Goal: Task Accomplishment & Management: Manage account settings

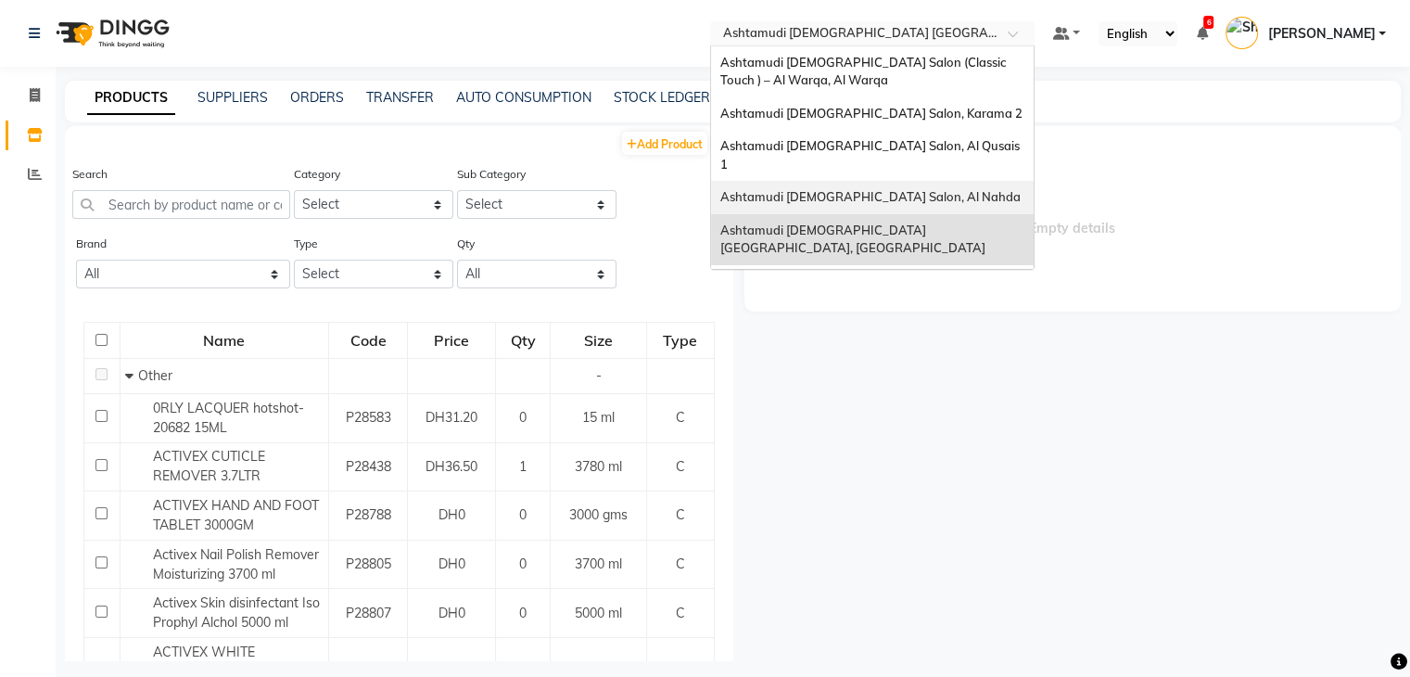
click at [954, 154] on div "Ashtamudi [DEMOGRAPHIC_DATA] Salon, Al Qusais 1" at bounding box center [872, 155] width 323 height 51
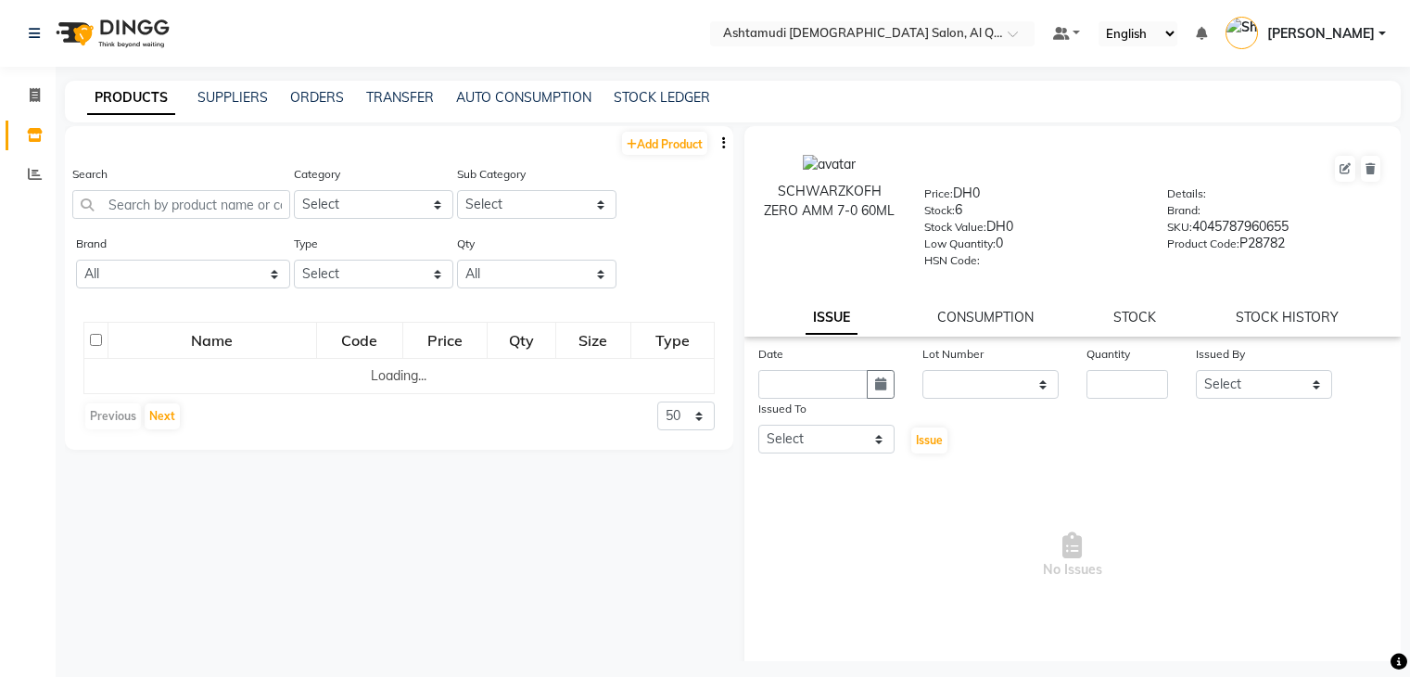
select select
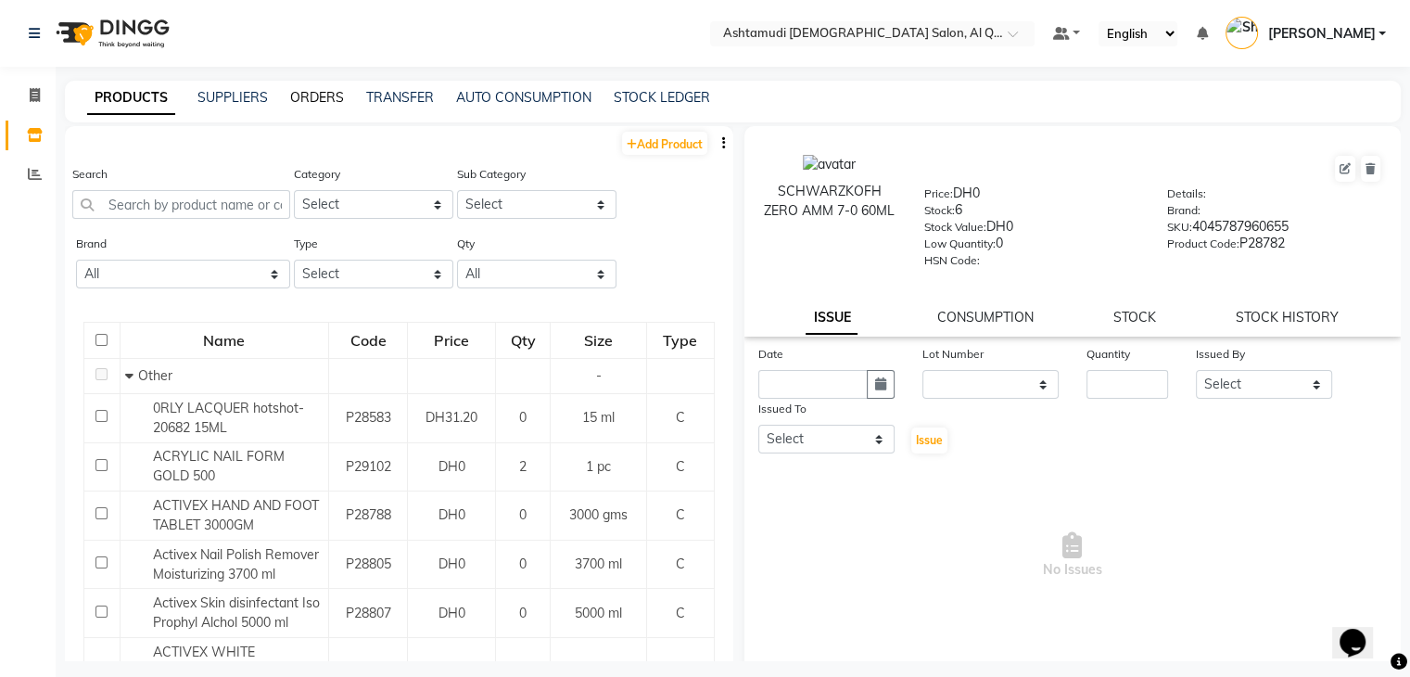
click at [330, 103] on link "ORDERS" at bounding box center [317, 97] width 54 height 17
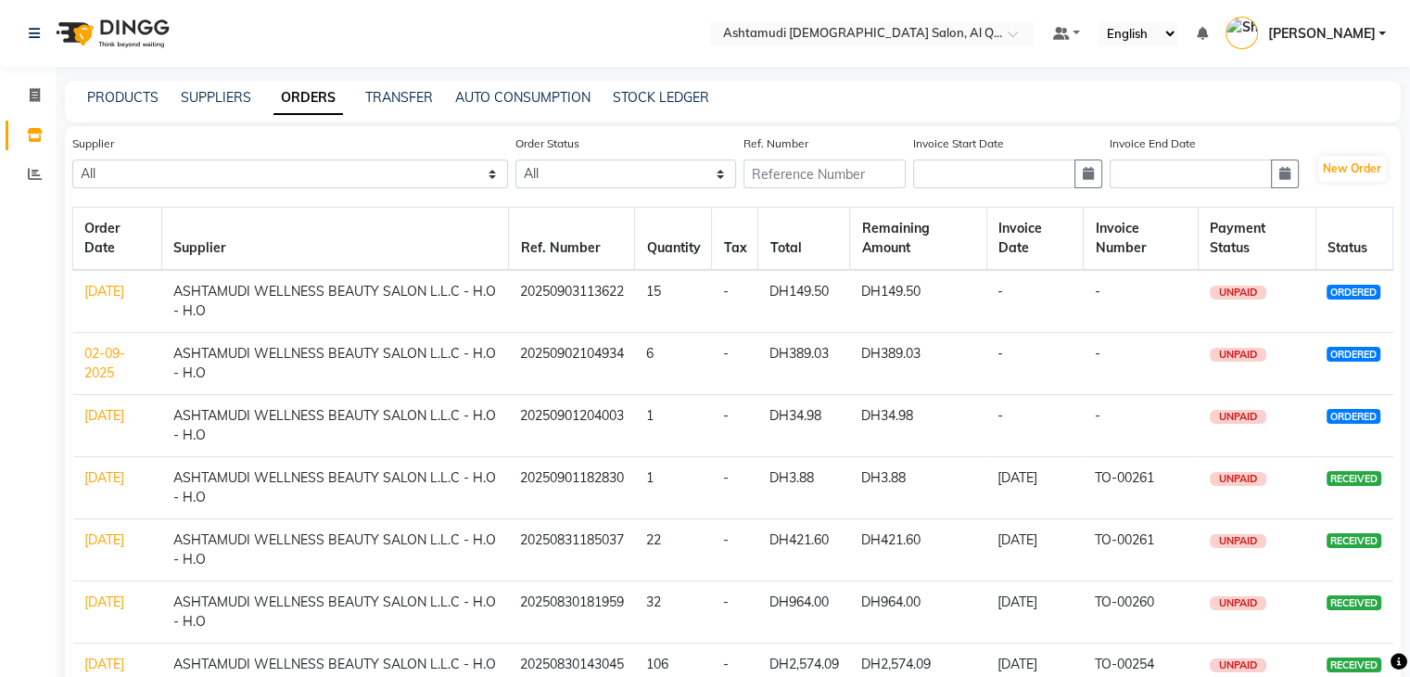
click at [97, 418] on link "[DATE]" at bounding box center [104, 415] width 40 height 17
click at [105, 368] on link "02-09-2025" at bounding box center [104, 363] width 41 height 36
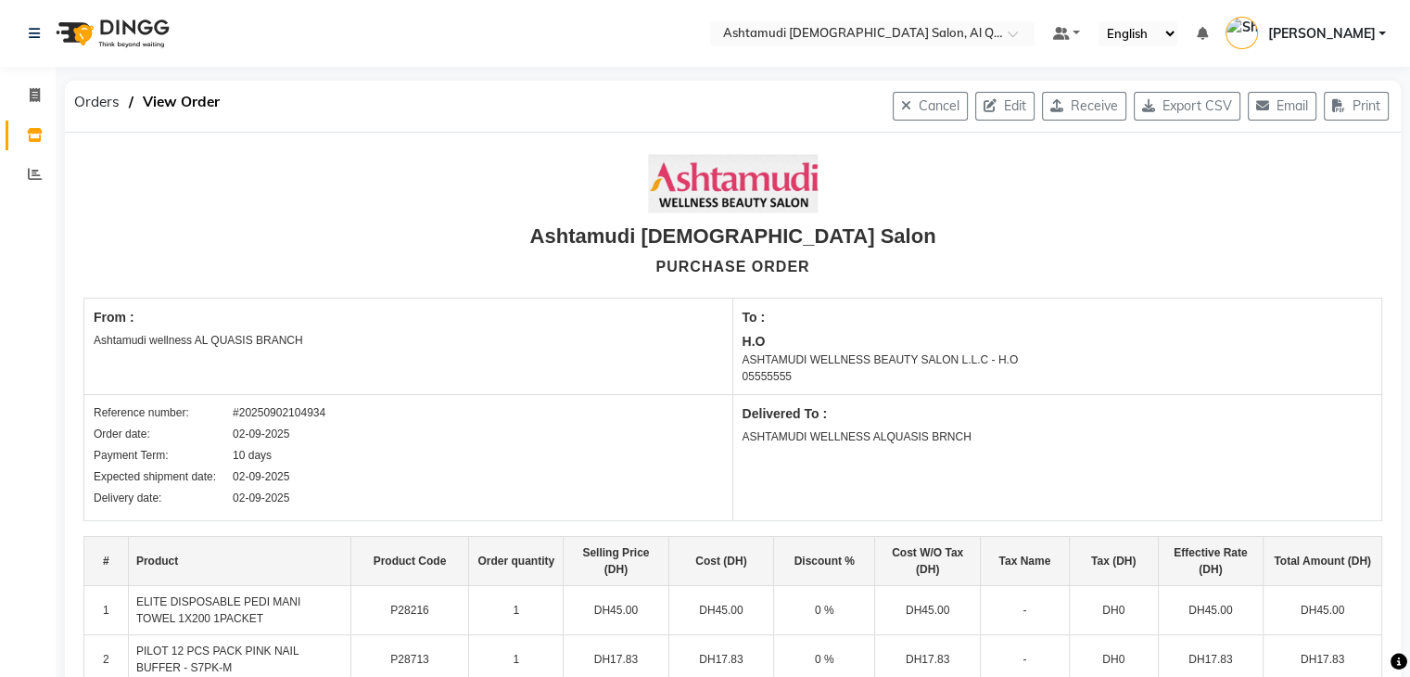
scroll to position [448, 0]
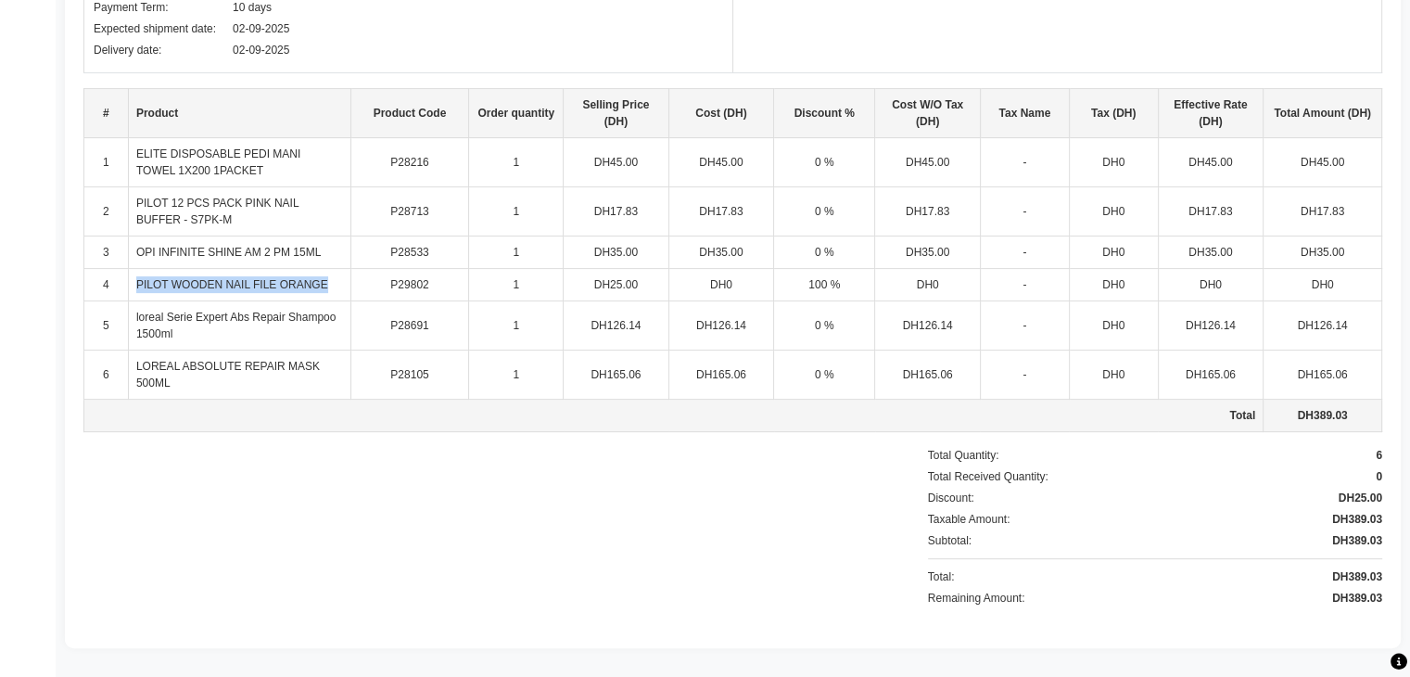
drag, startPoint x: 135, startPoint y: 283, endPoint x: 334, endPoint y: 275, distance: 198.5
click at [334, 275] on td "PILOT WOODEN NAIL FILE ORANGE" at bounding box center [239, 285] width 222 height 32
copy td "PILOT WOODEN NAIL FILE ORANGE"
drag, startPoint x: 133, startPoint y: 371, endPoint x: 188, endPoint y: 378, distance: 56.1
click at [188, 378] on td "LOREAL ABSOLUTE REPAIR MASK 500ML" at bounding box center [239, 374] width 222 height 49
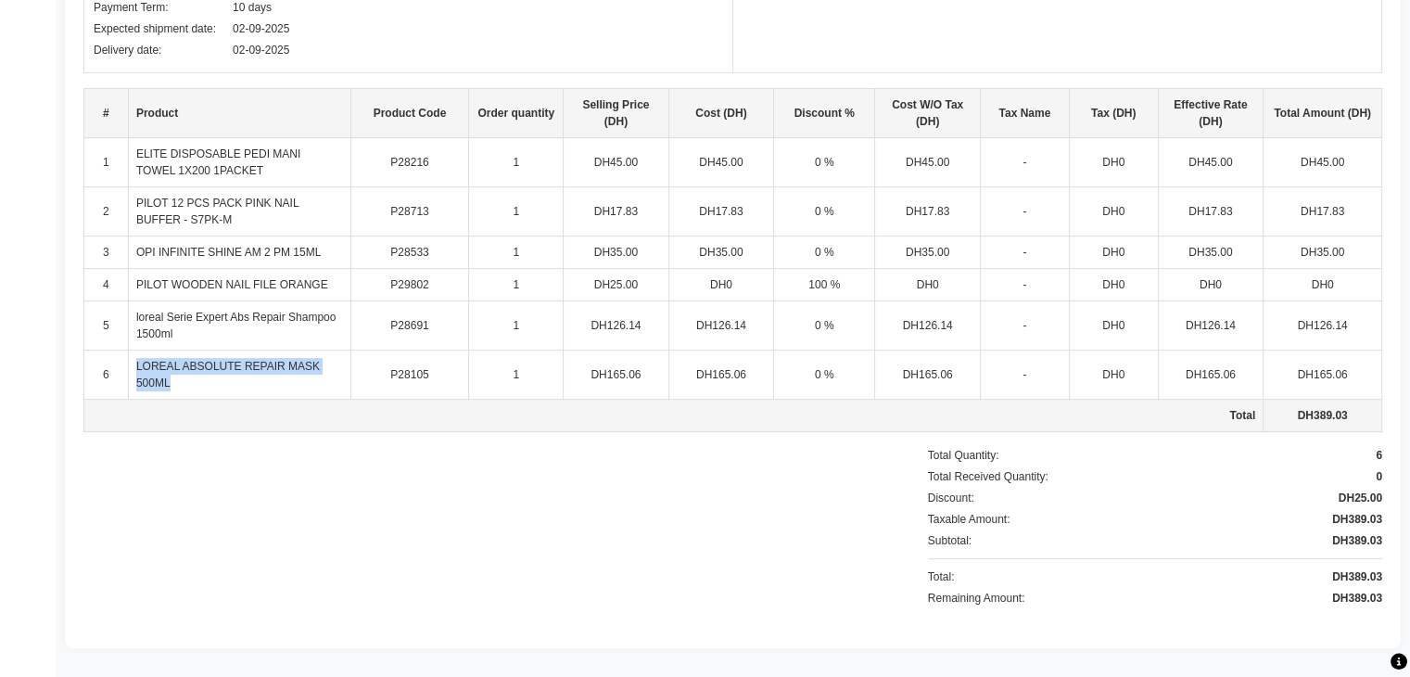
copy td "LOREAL ABSOLUTE REPAIR MASK 500ML"
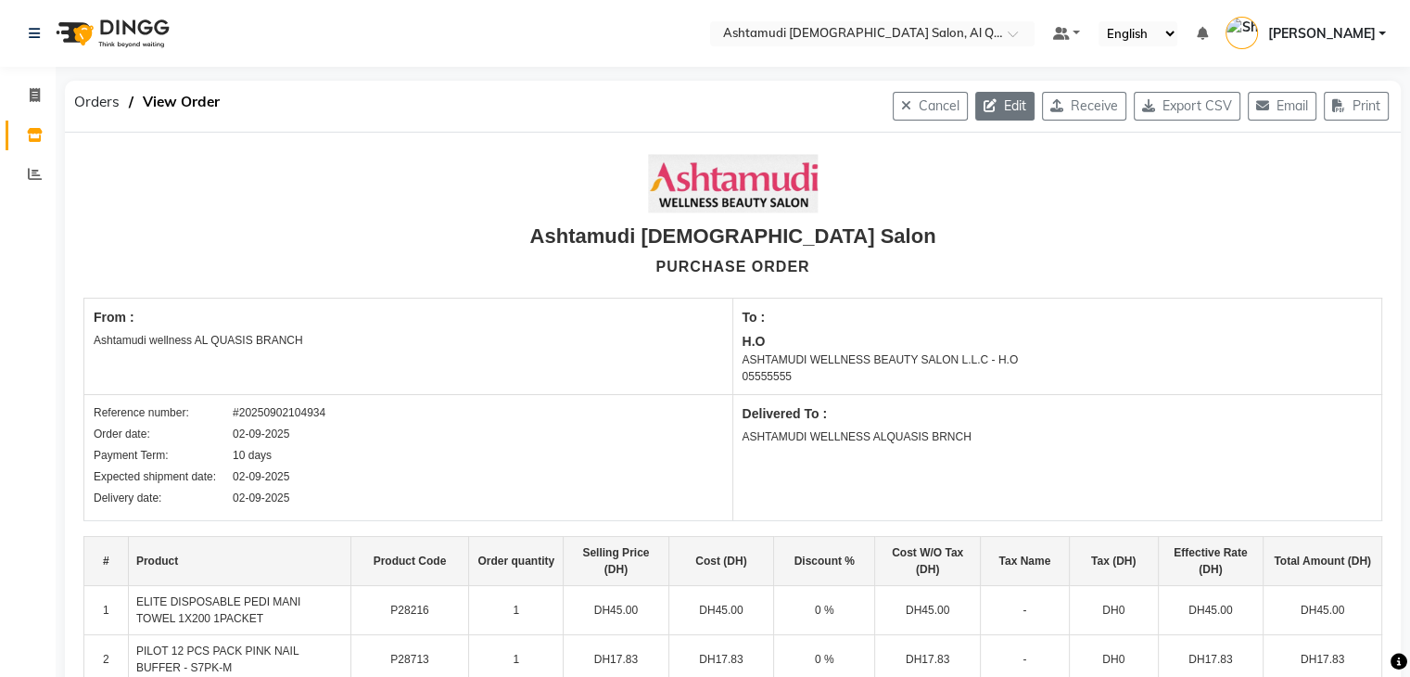
click at [1010, 108] on button "Edit" at bounding box center [1004, 106] width 59 height 29
select select "1153"
select select "1468"
select select "4944"
select select "true"
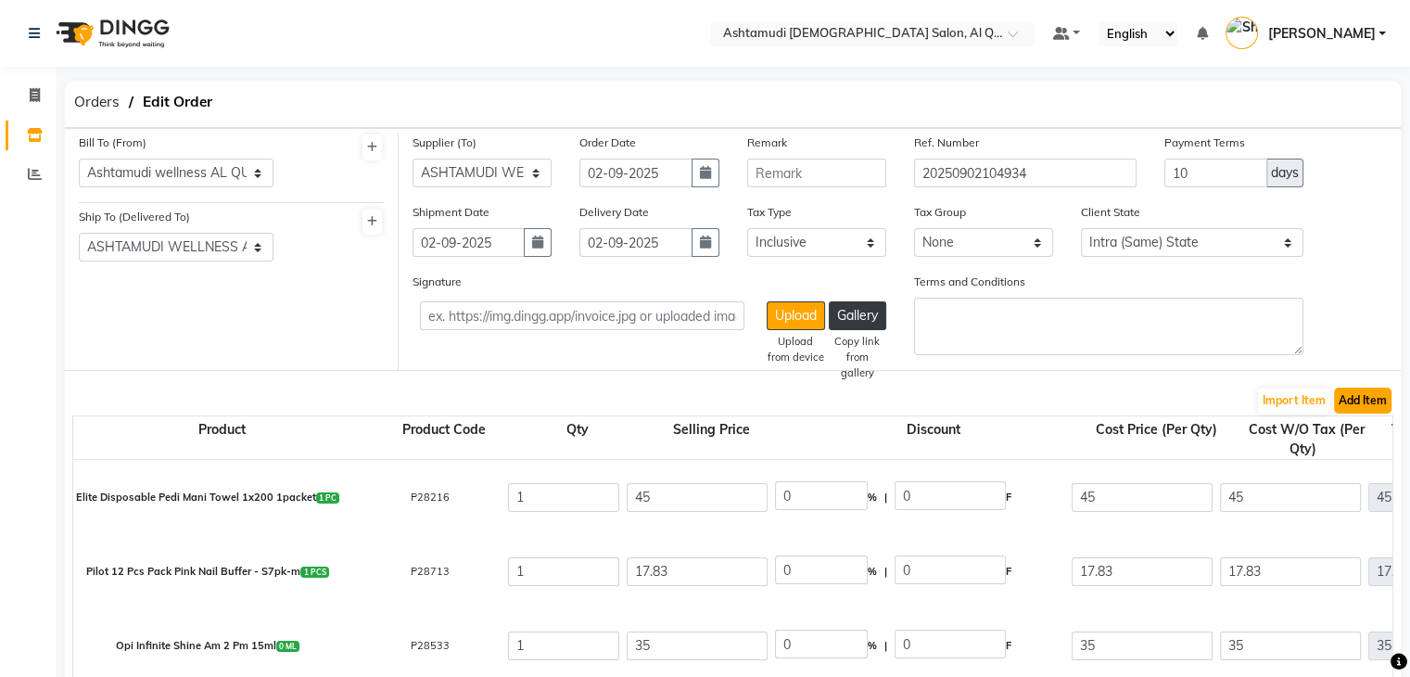
click at [1364, 403] on button "Add Item" at bounding box center [1362, 400] width 57 height 26
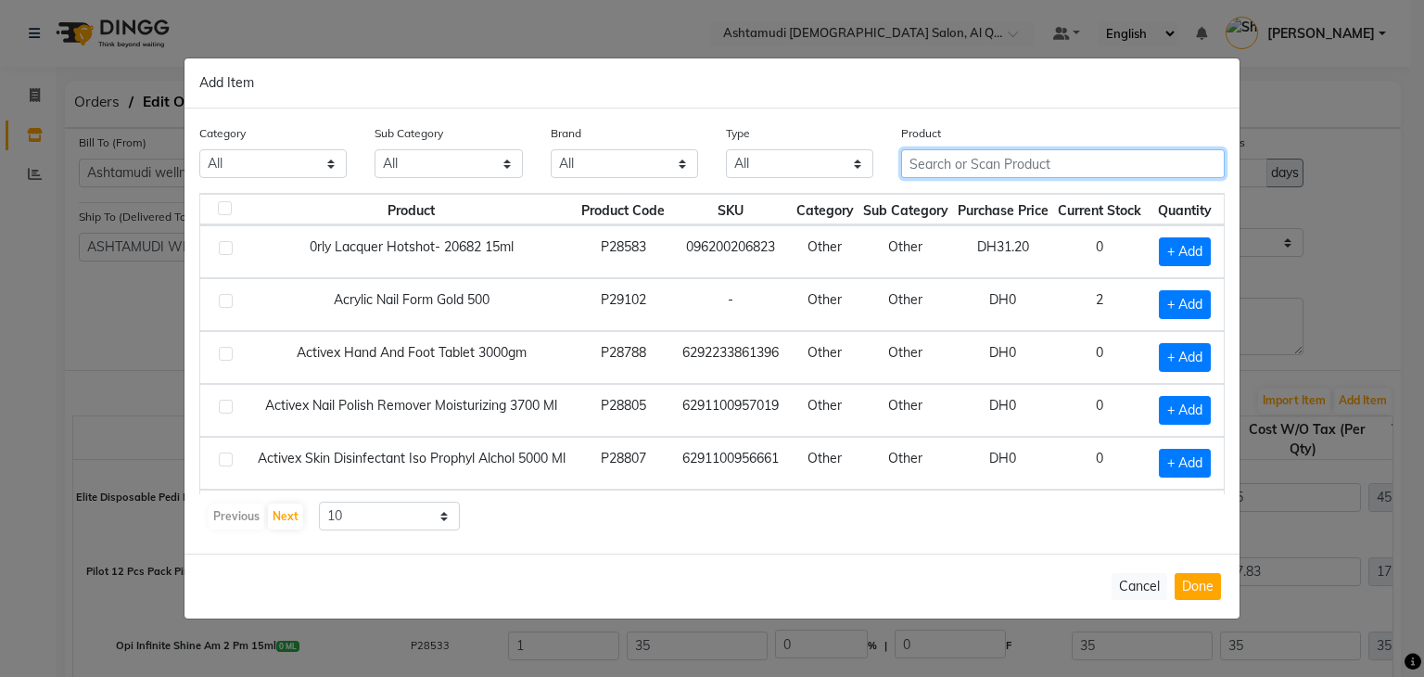
click at [1024, 162] on input "text" at bounding box center [1063, 163] width 324 height 29
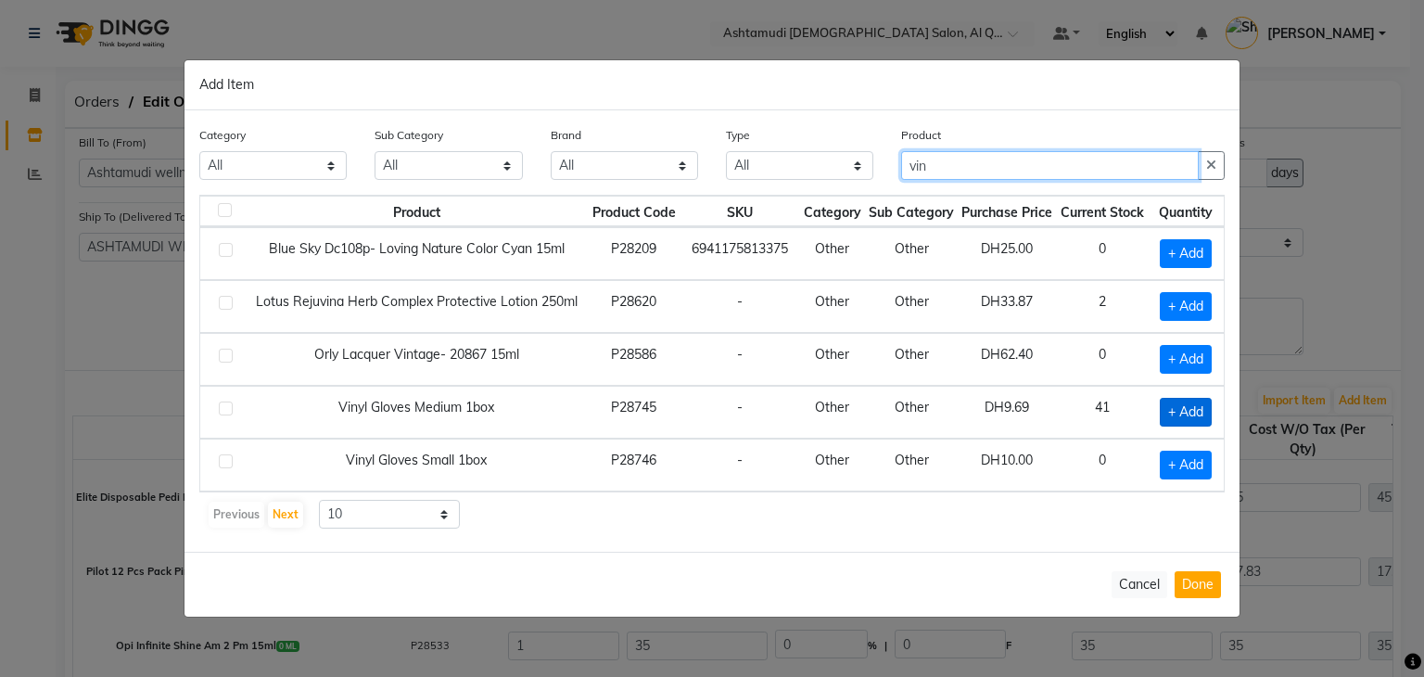
type input "vin"
click at [1175, 409] on span "+ Add" at bounding box center [1186, 412] width 52 height 29
checkbox input "true"
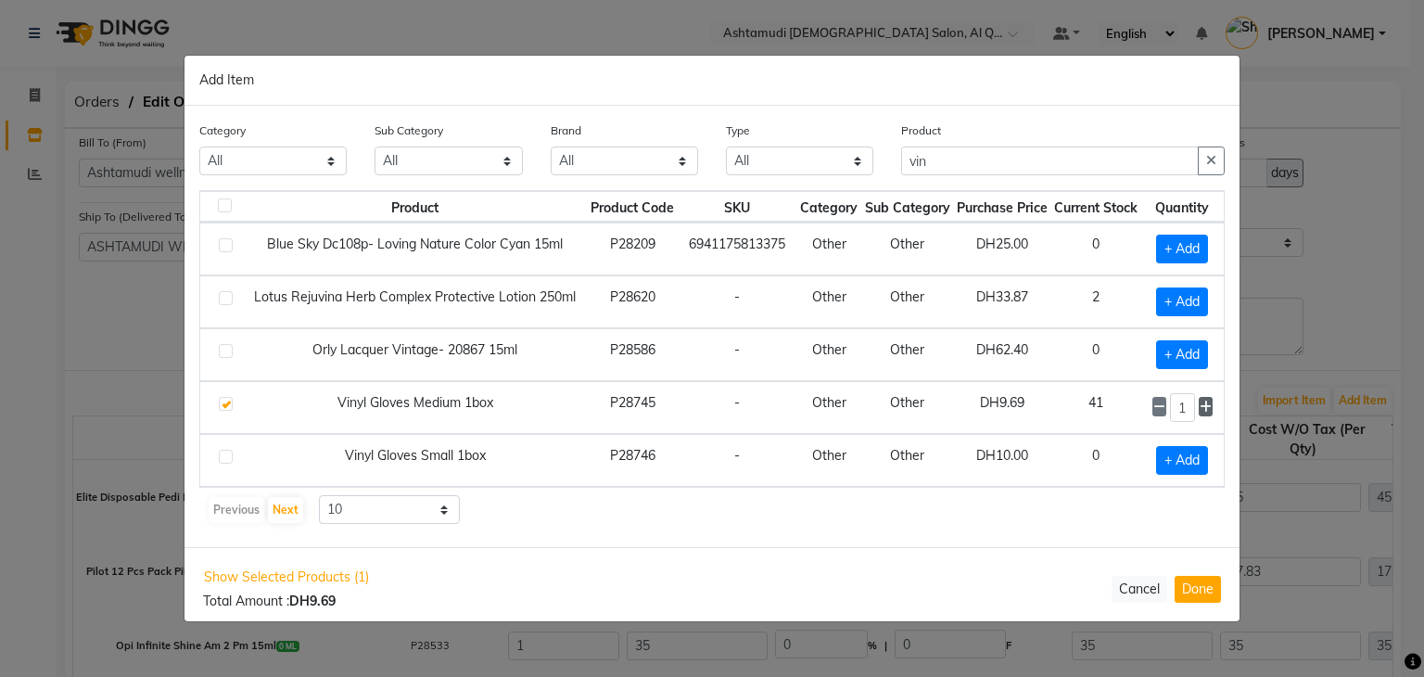
click at [1206, 400] on icon at bounding box center [1205, 406] width 12 height 13
type input "3"
click at [1201, 587] on button "Done" at bounding box center [1197, 589] width 46 height 27
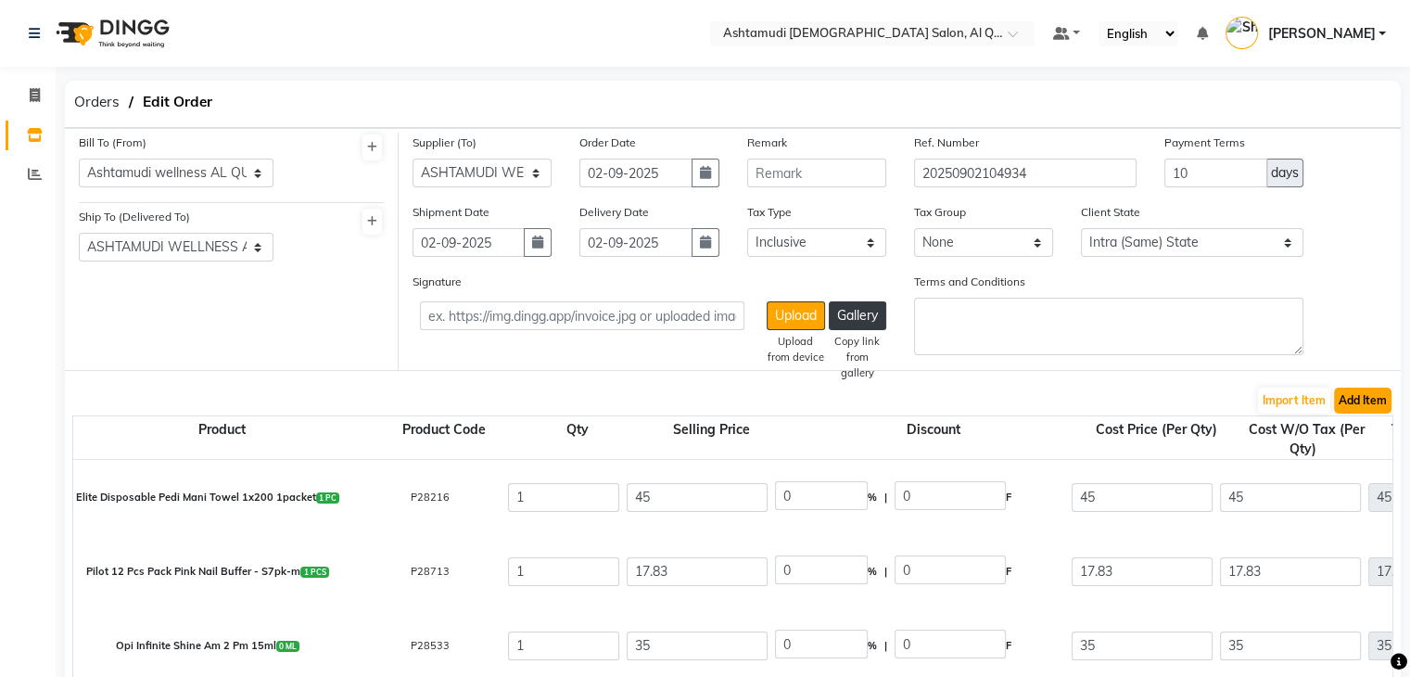
click at [1364, 399] on button "Add Item" at bounding box center [1362, 400] width 57 height 26
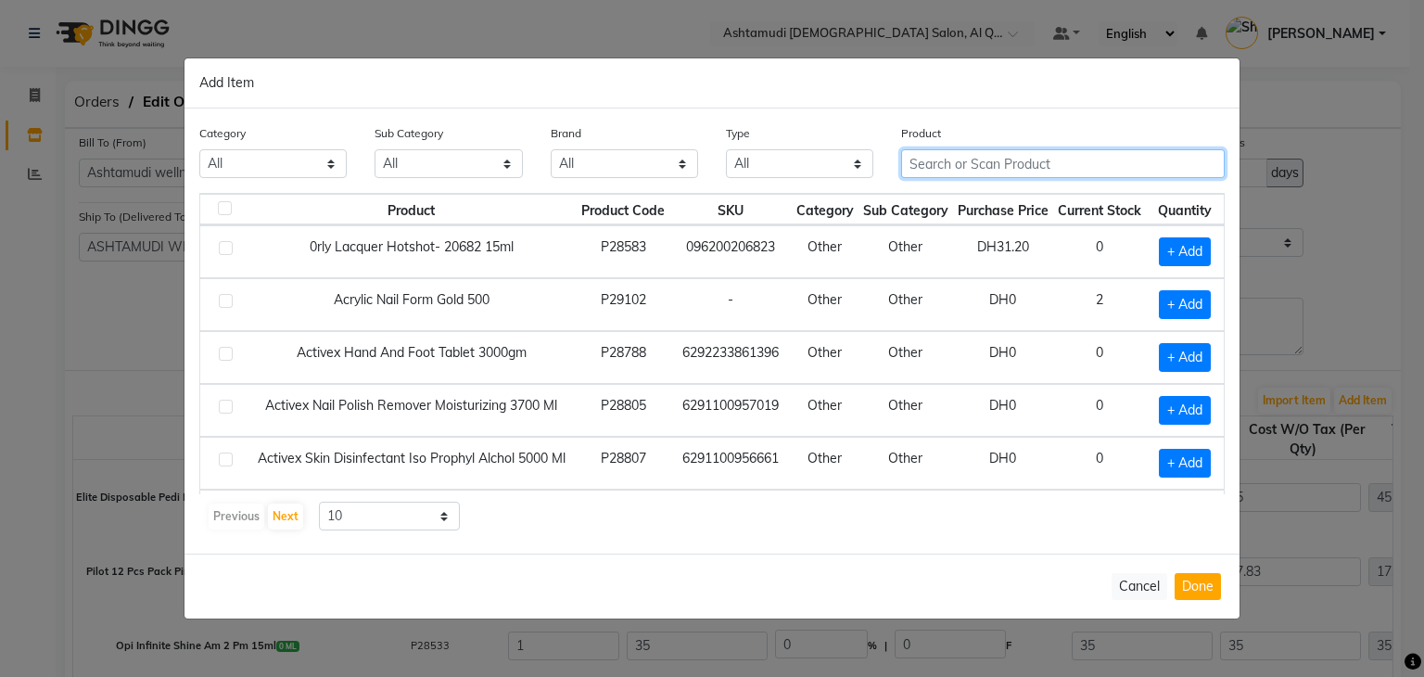
click at [993, 164] on input "text" at bounding box center [1063, 163] width 324 height 29
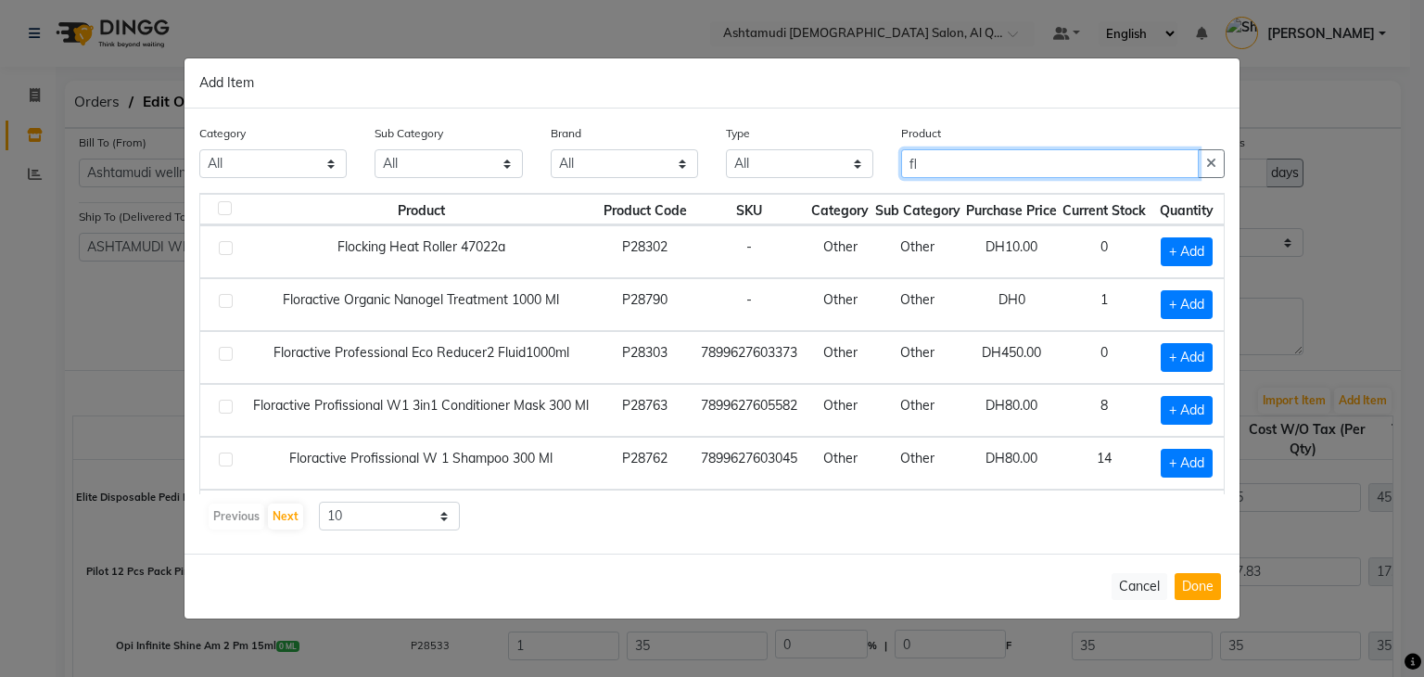
type input "f"
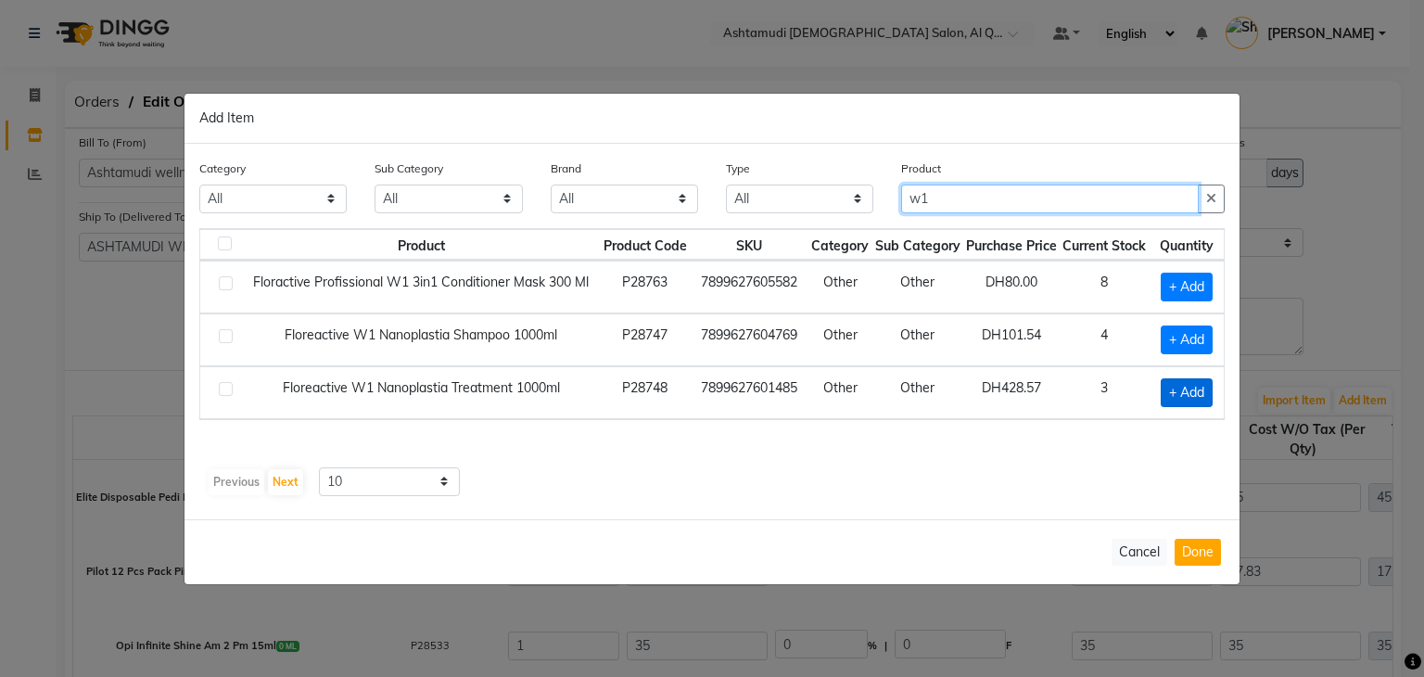
type input "w1"
click at [1193, 396] on span "+ Add" at bounding box center [1187, 392] width 52 height 29
checkbox input "true"
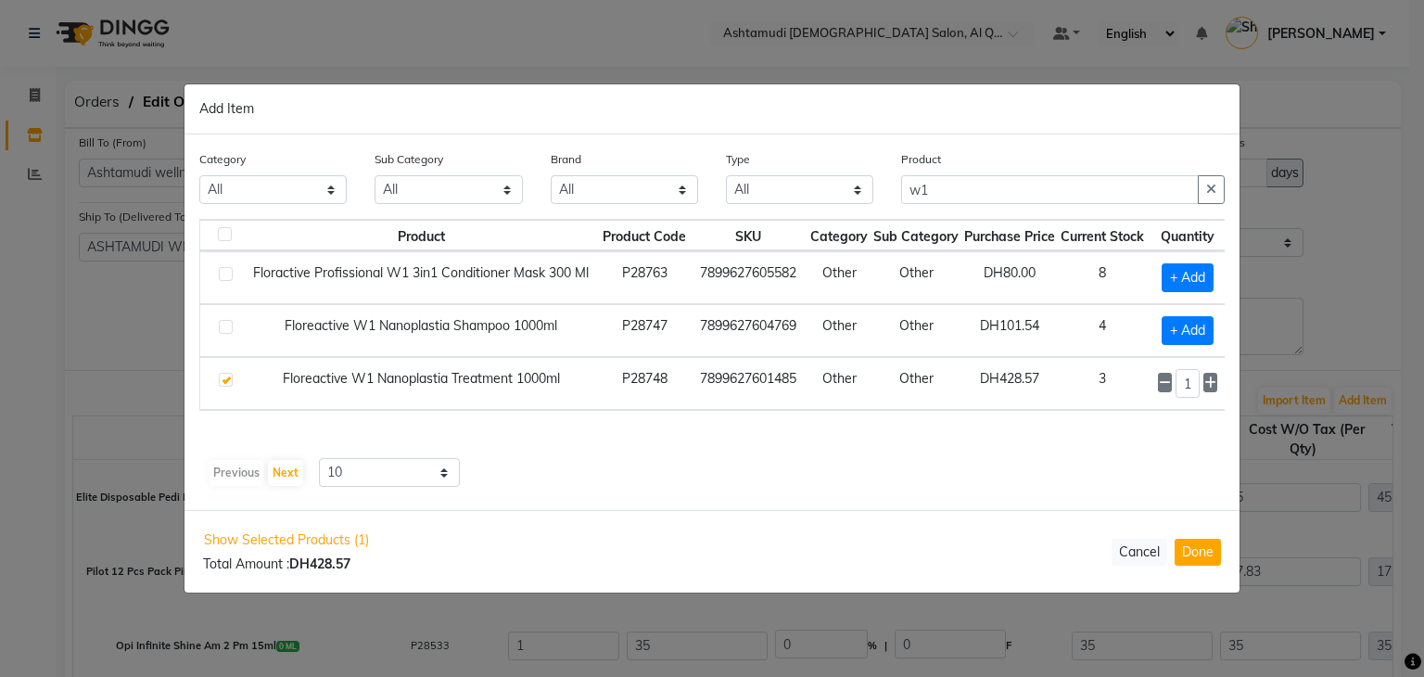
click at [1193, 537] on div "Show Selected Products (1) Total Amount : DH428.57 Cancel Done" at bounding box center [711, 551] width 1055 height 82
click at [1199, 557] on button "Done" at bounding box center [1197, 552] width 46 height 27
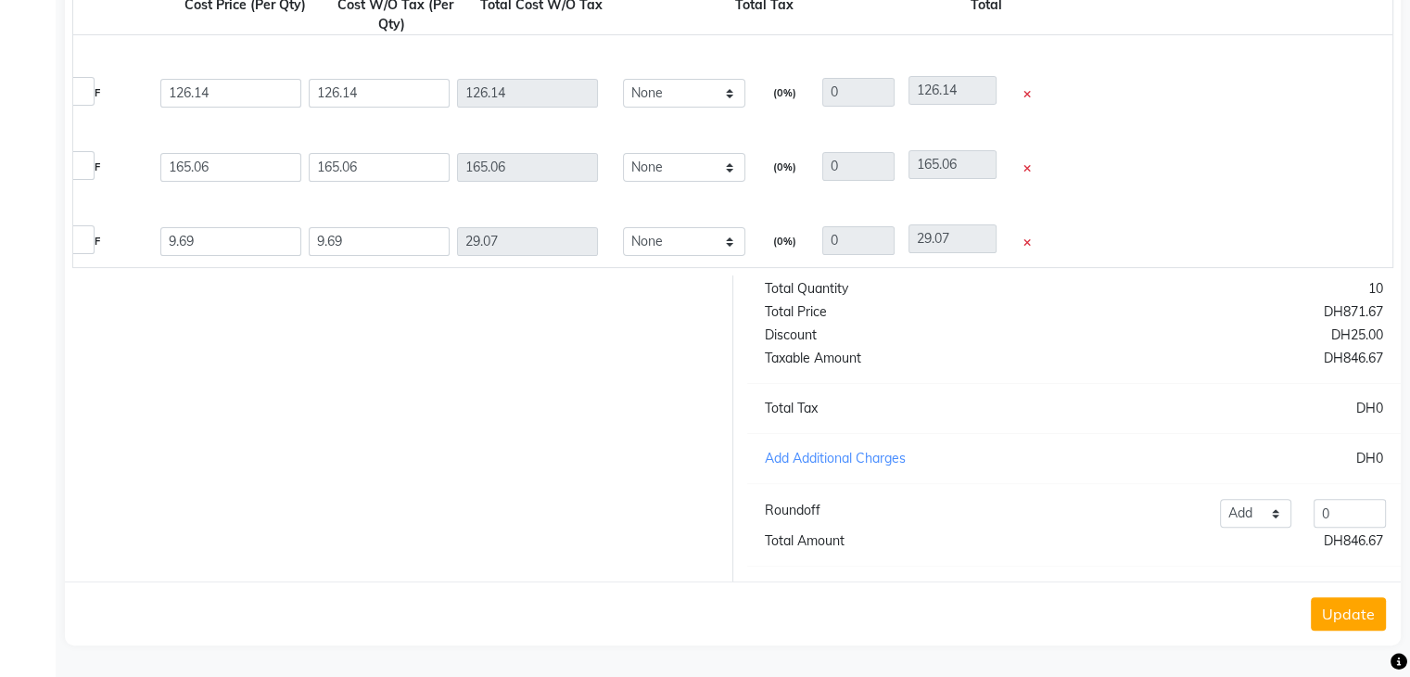
scroll to position [0, 945]
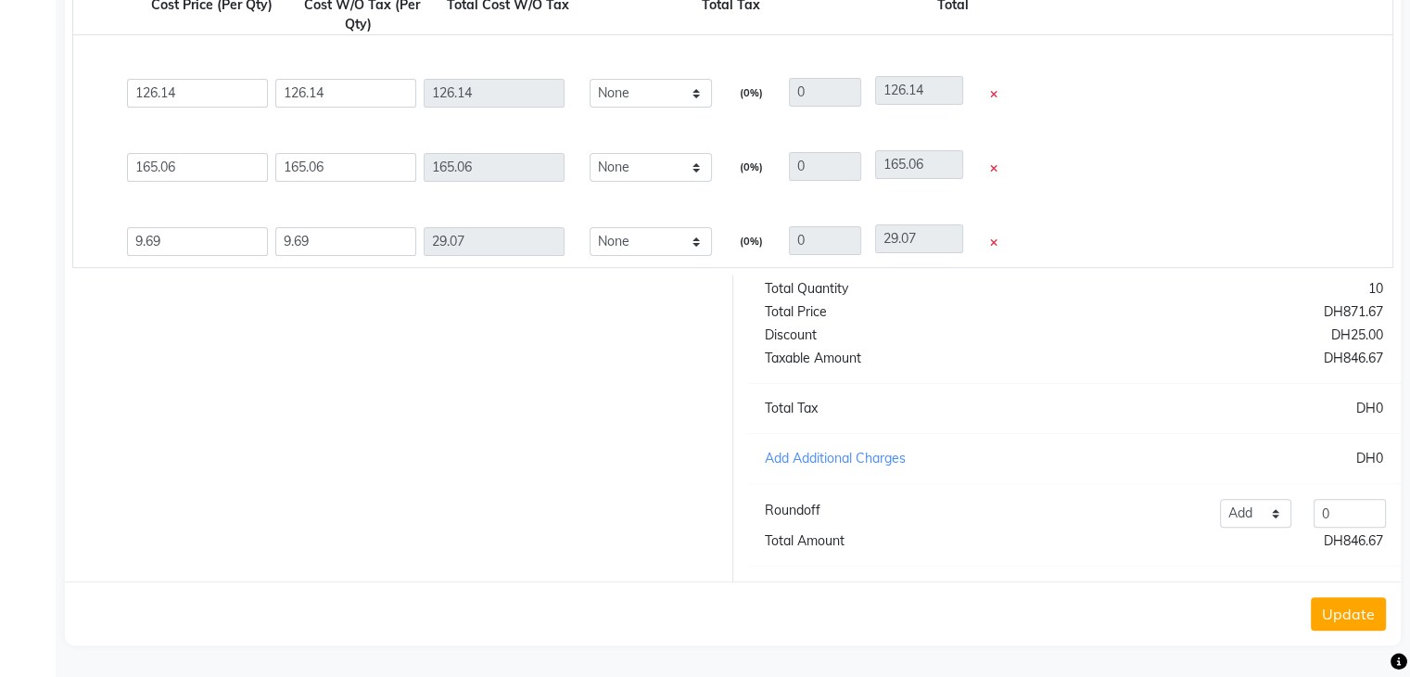
click at [997, 83] on div at bounding box center [990, 95] width 26 height 31
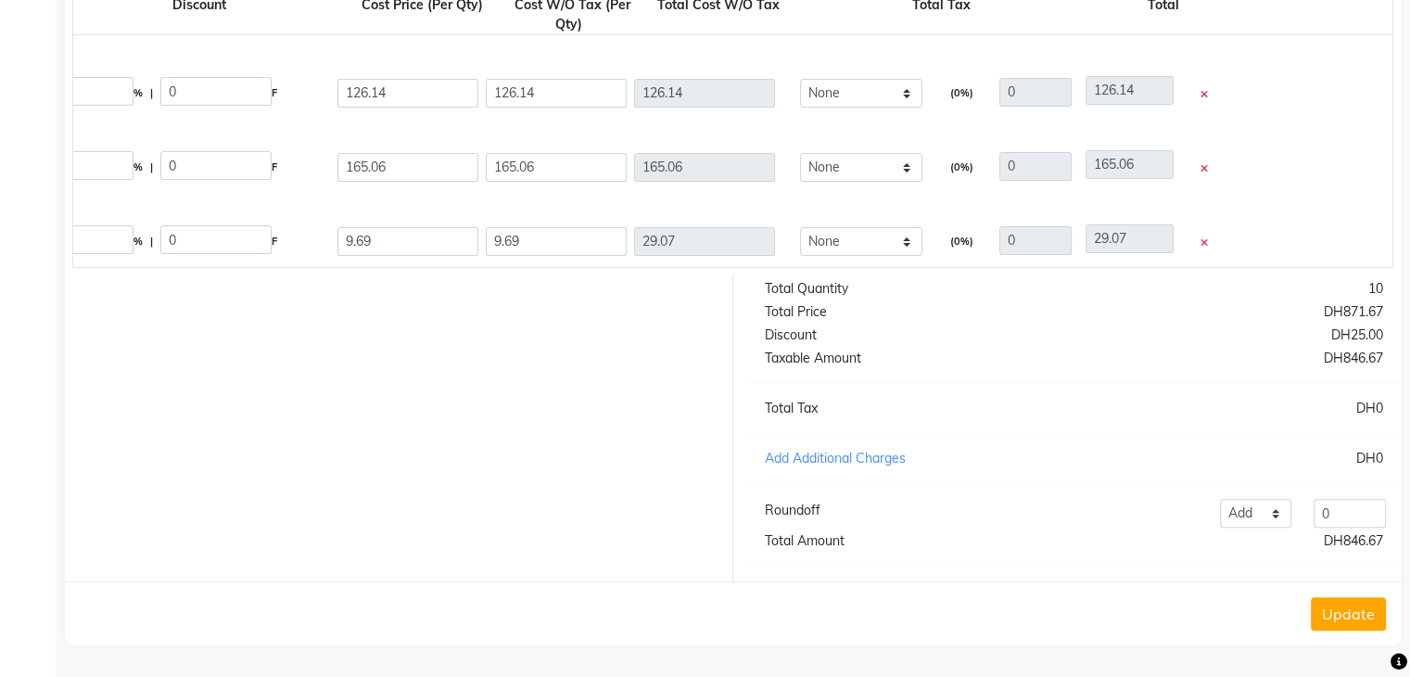
scroll to position [0, 838]
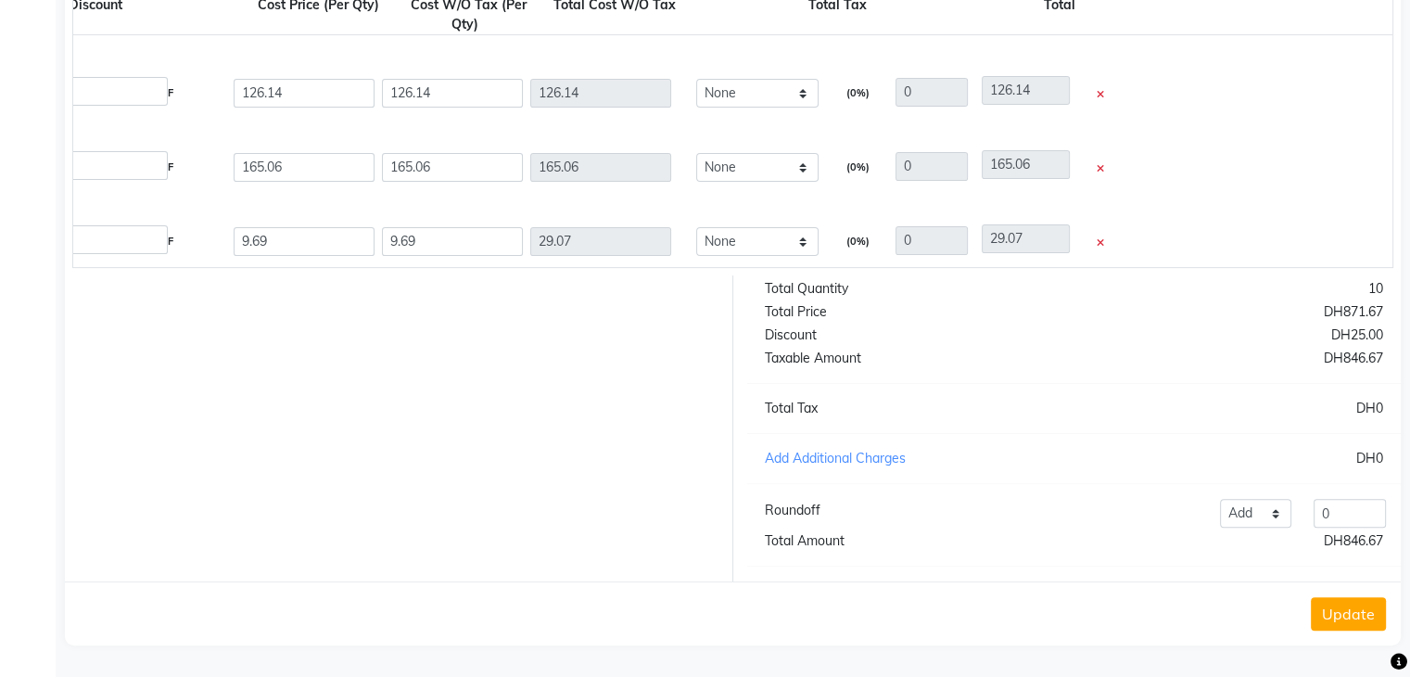
click at [1100, 90] on icon at bounding box center [1100, 95] width 7 height 10
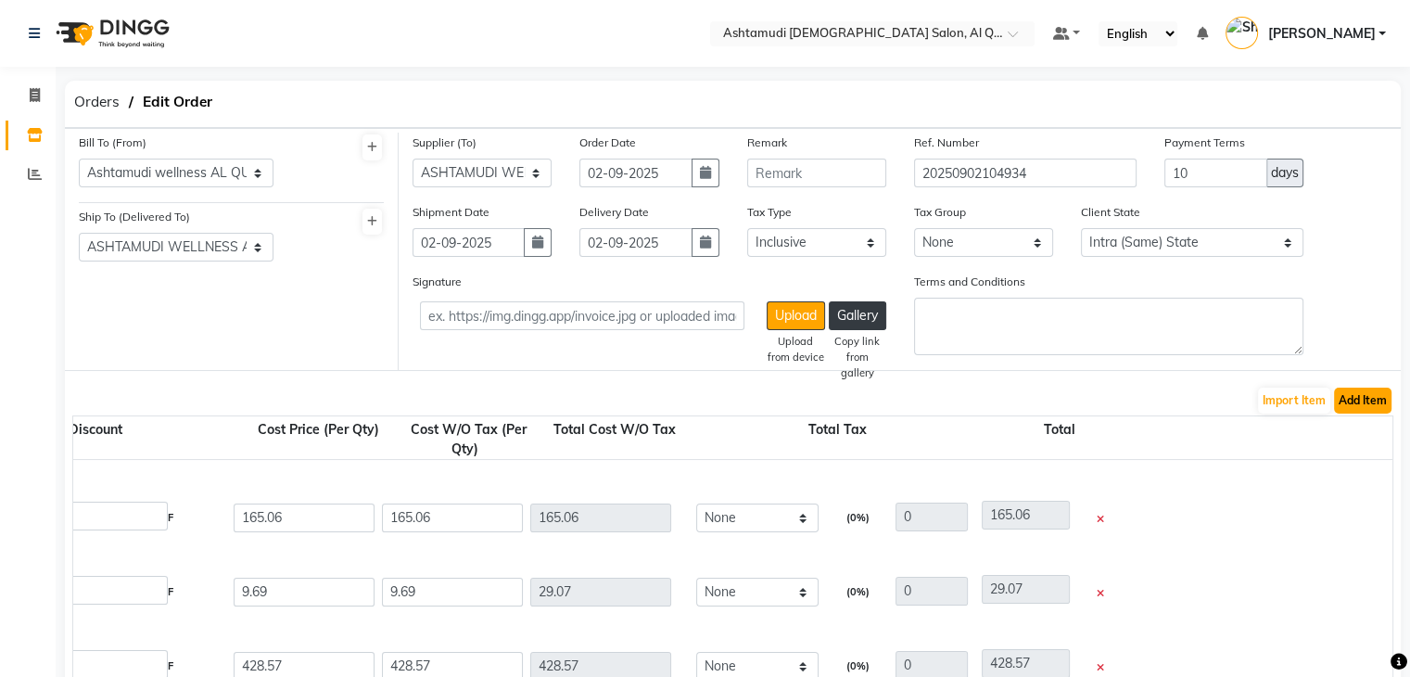
click at [1378, 399] on button "Add Item" at bounding box center [1362, 400] width 57 height 26
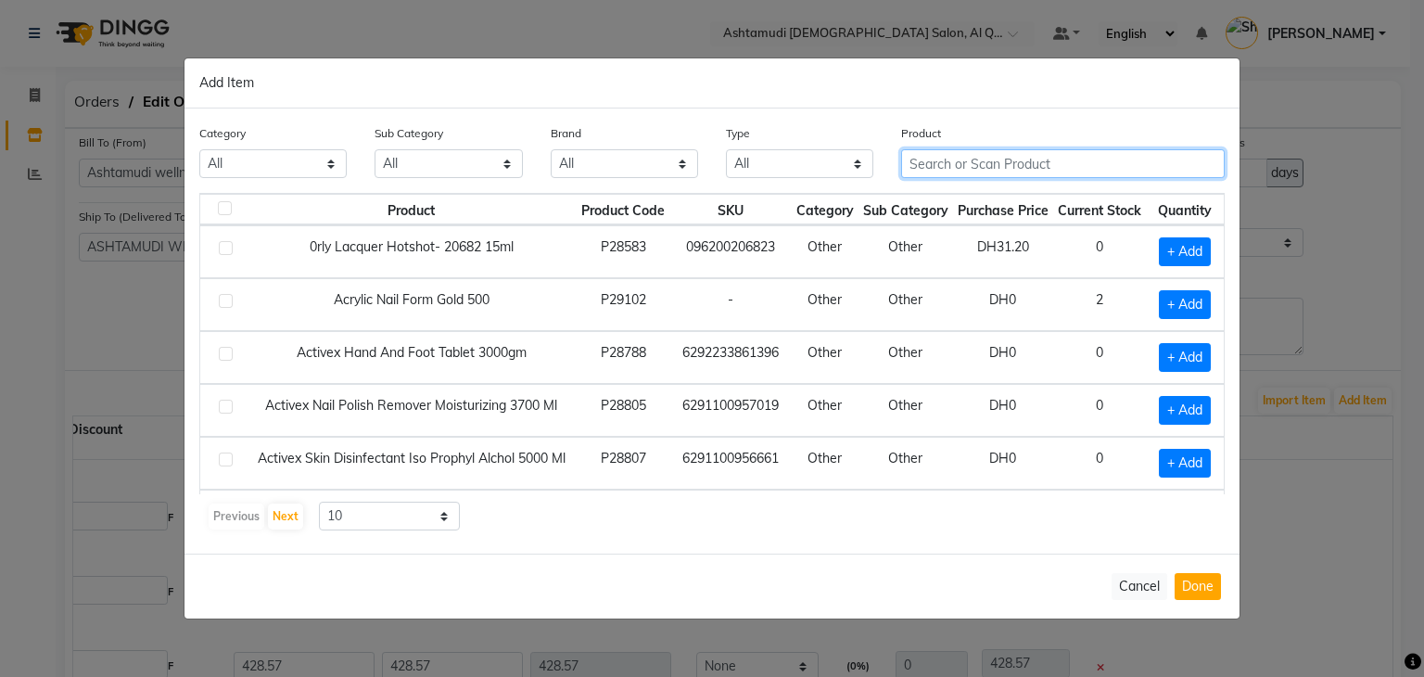
click at [955, 161] on input "text" at bounding box center [1063, 163] width 324 height 29
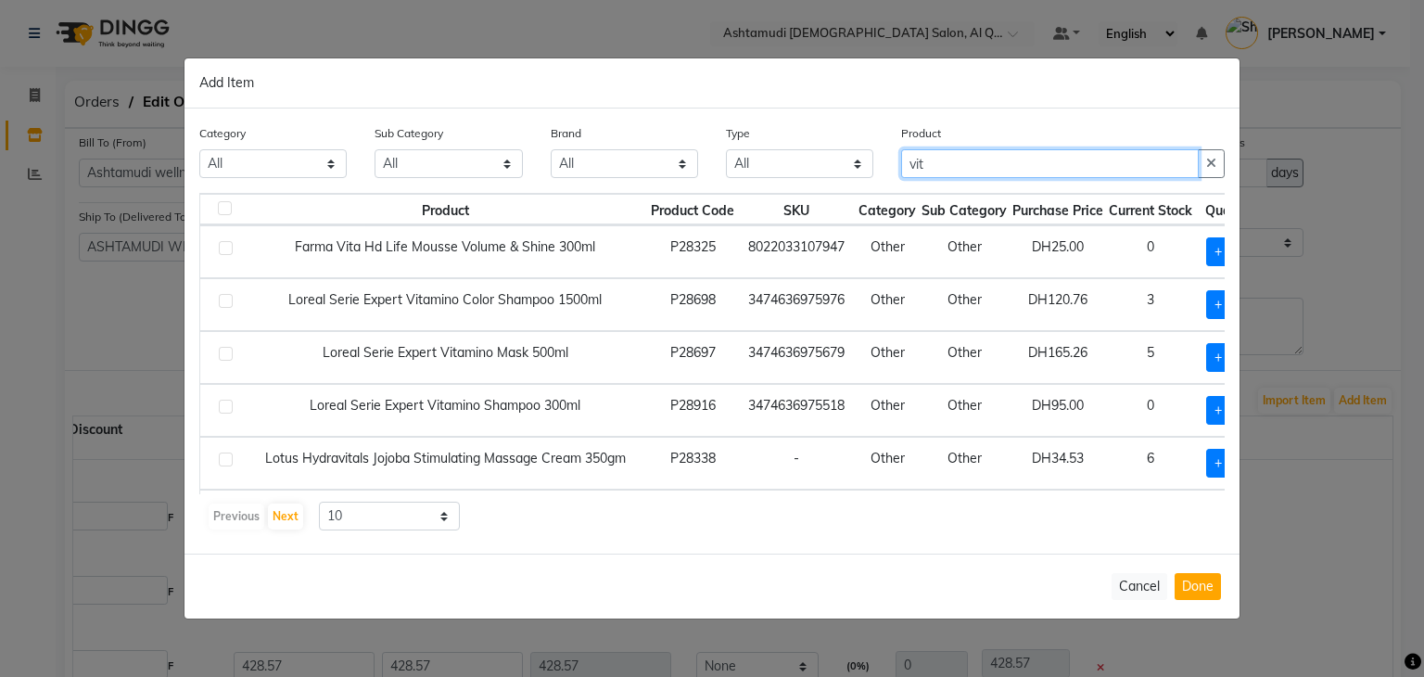
type input "vit"
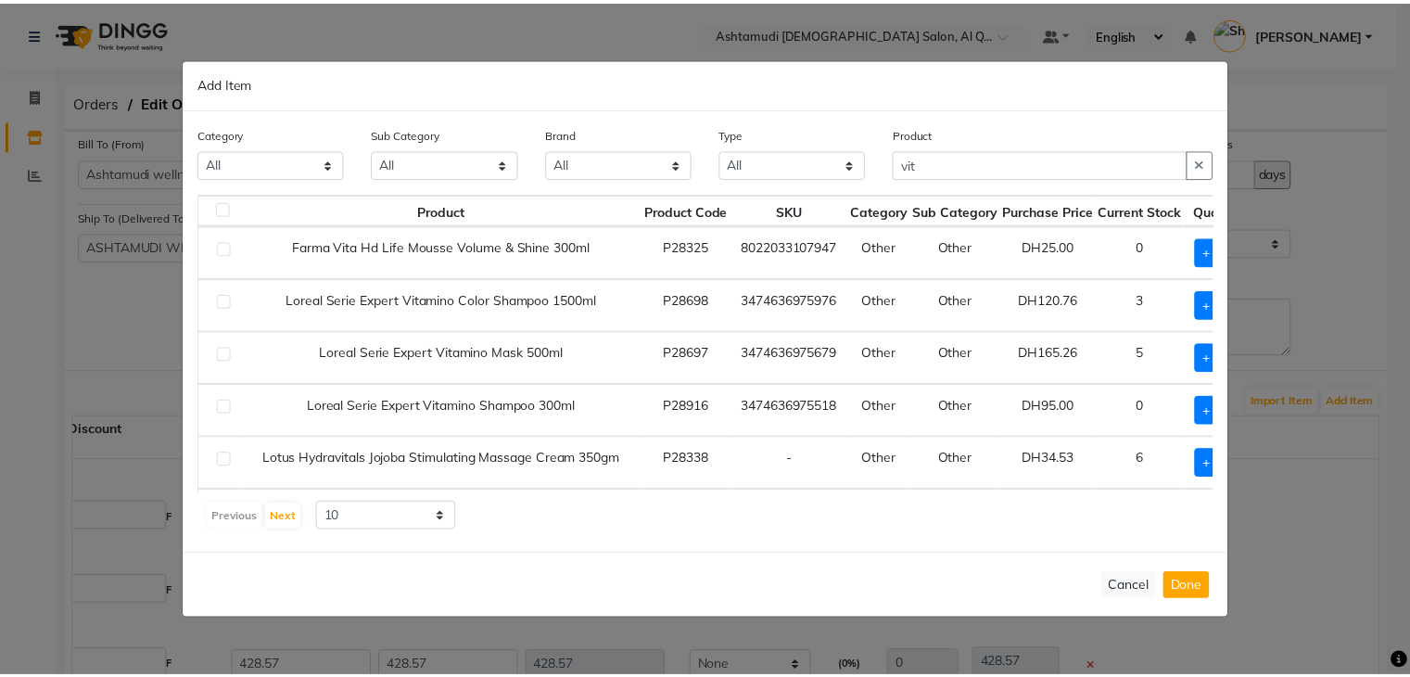
scroll to position [0, 53]
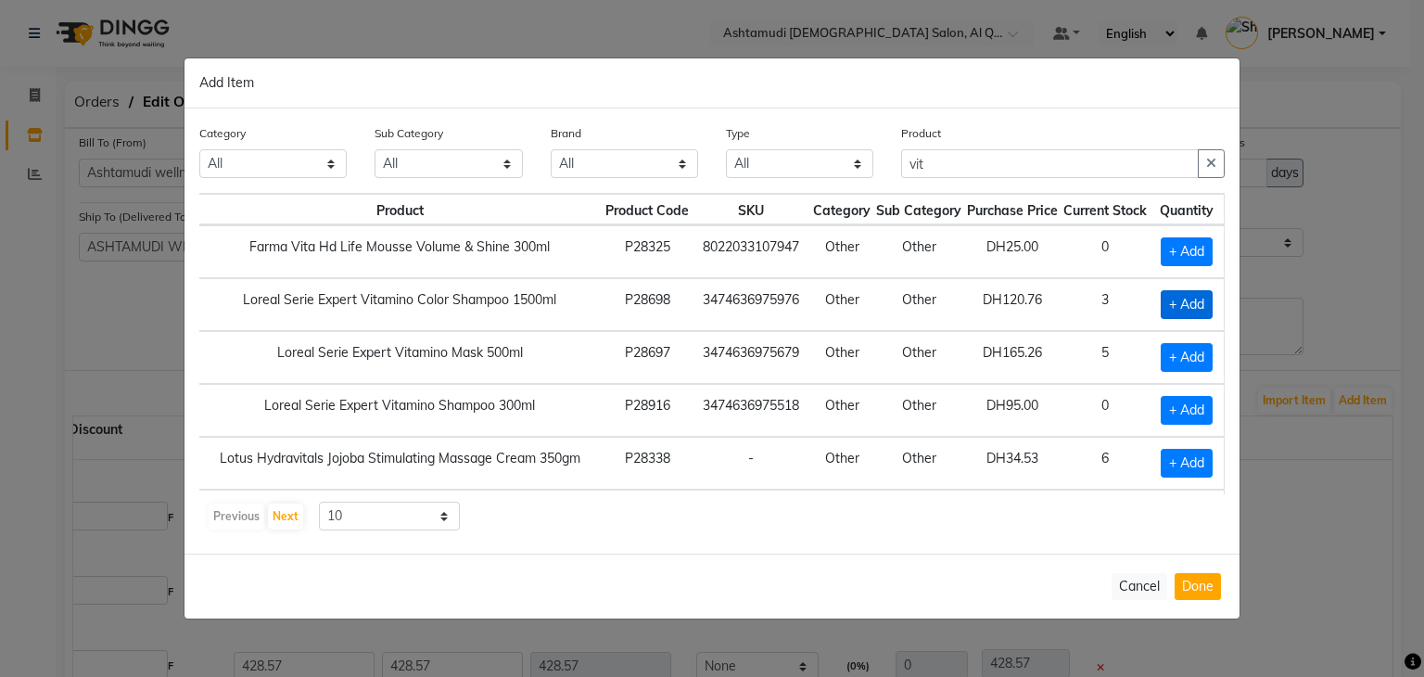
click at [1172, 305] on span "+ Add" at bounding box center [1187, 304] width 52 height 29
checkbox input "true"
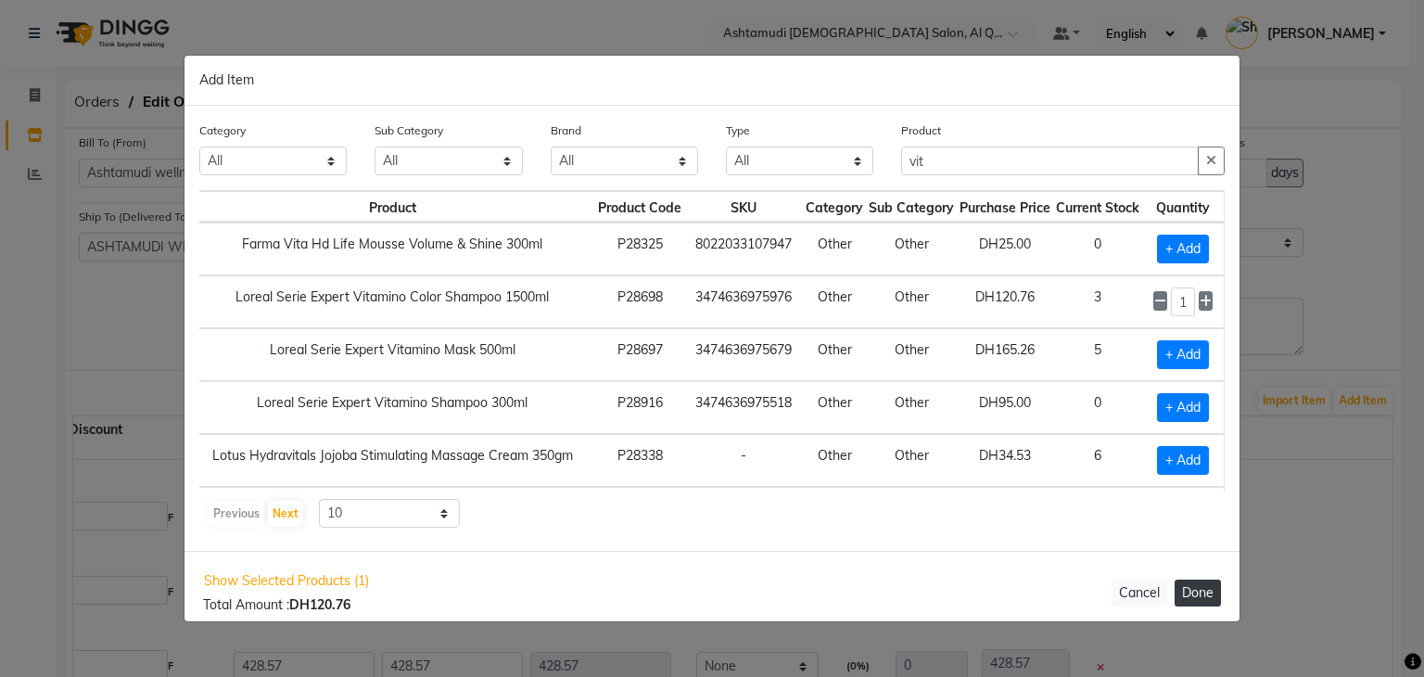
click at [1203, 597] on button "Done" at bounding box center [1197, 592] width 46 height 27
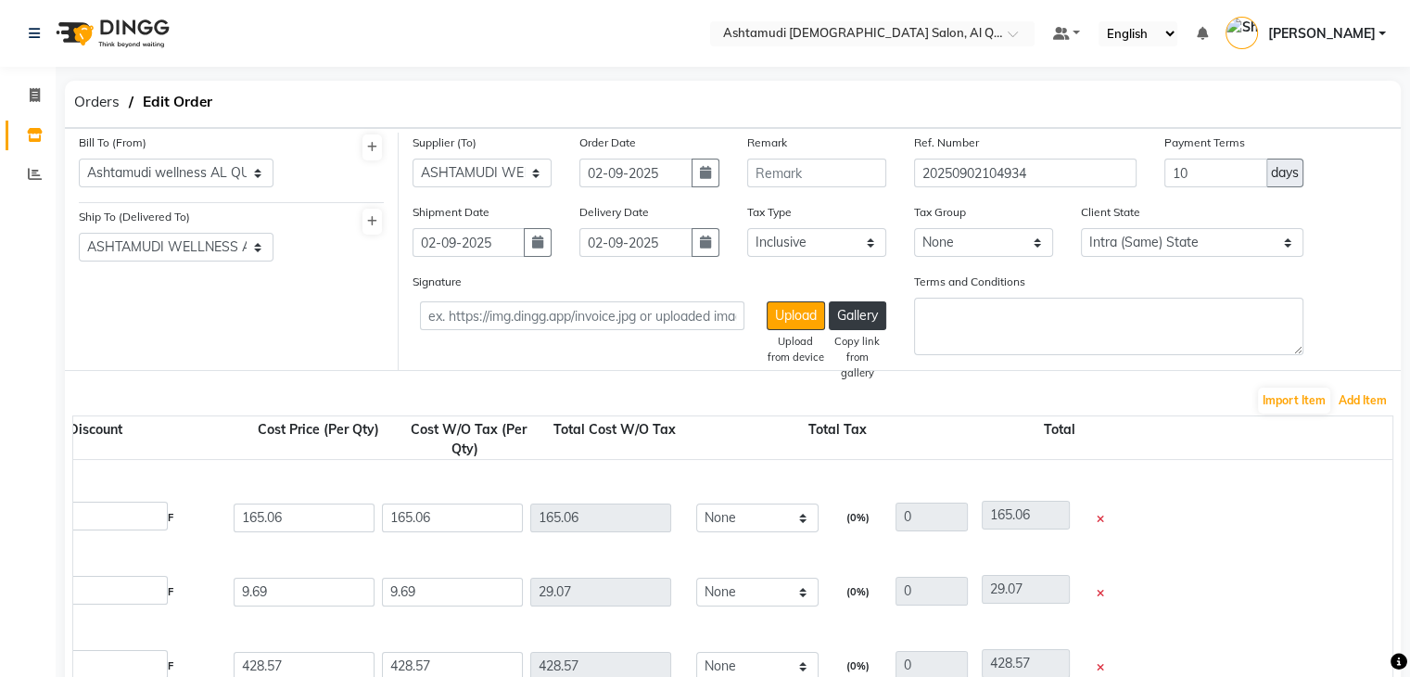
scroll to position [440, 0]
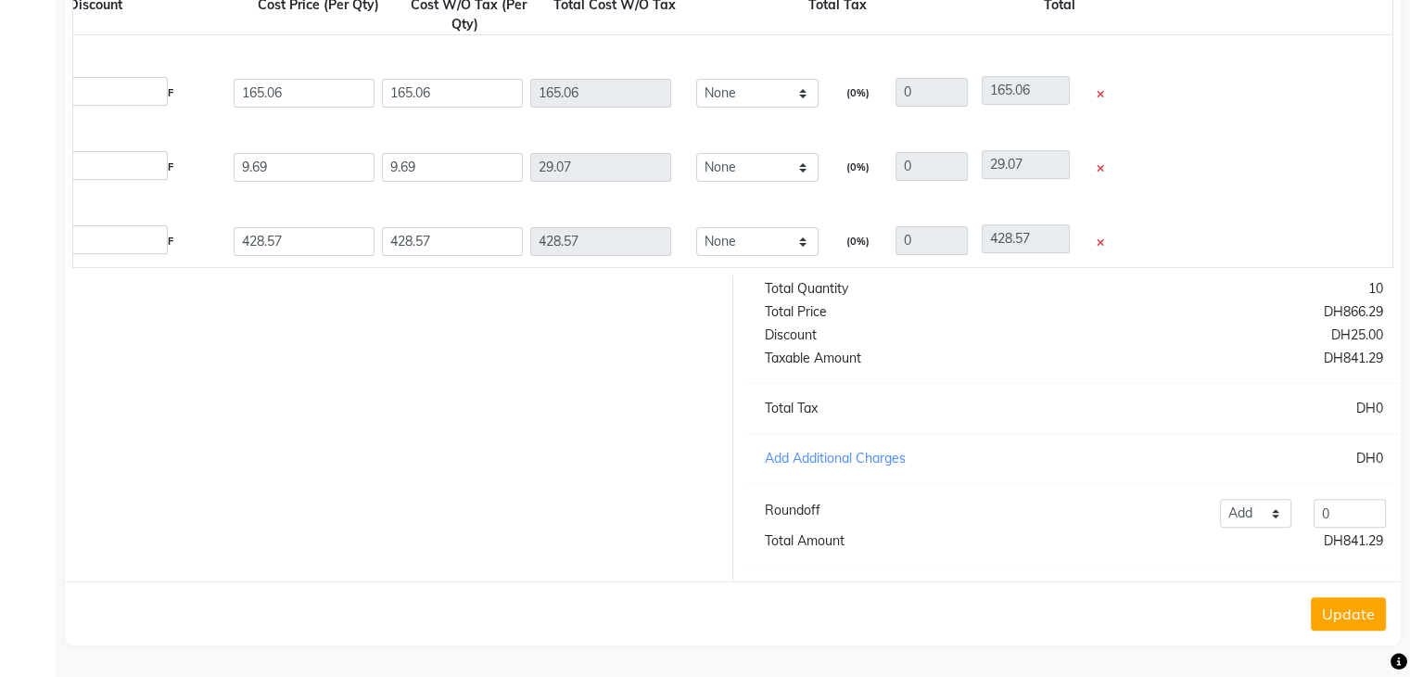
click at [1363, 608] on button "Update" at bounding box center [1348, 613] width 75 height 33
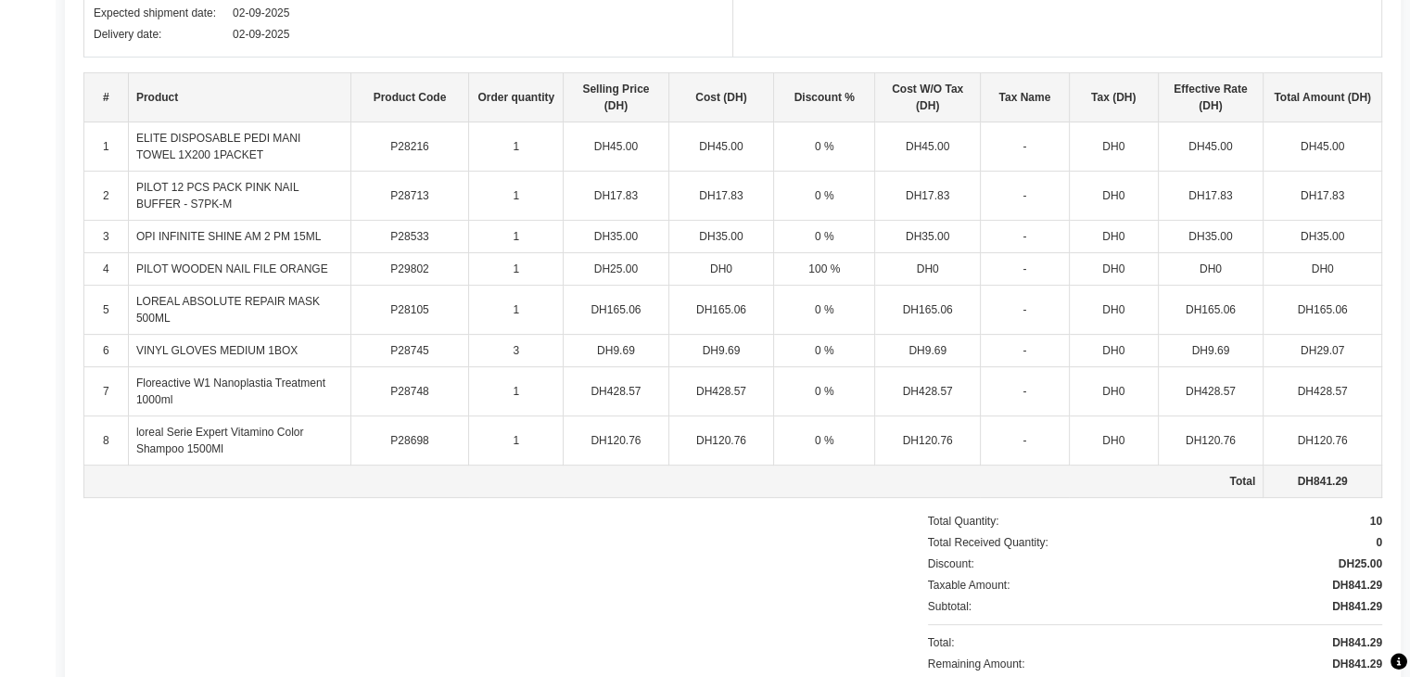
scroll to position [0, 0]
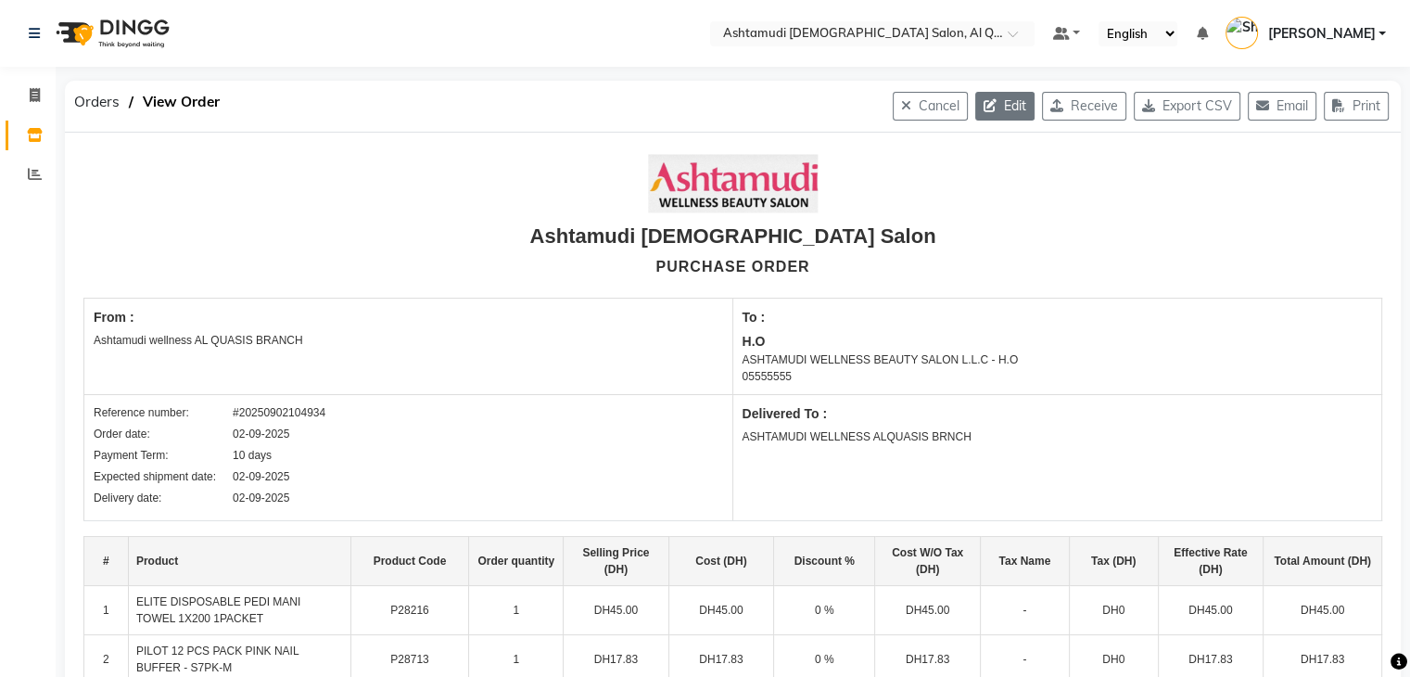
click at [998, 109] on button "Edit" at bounding box center [1004, 106] width 59 height 29
select select "1153"
select select "1468"
select select "4944"
select select "true"
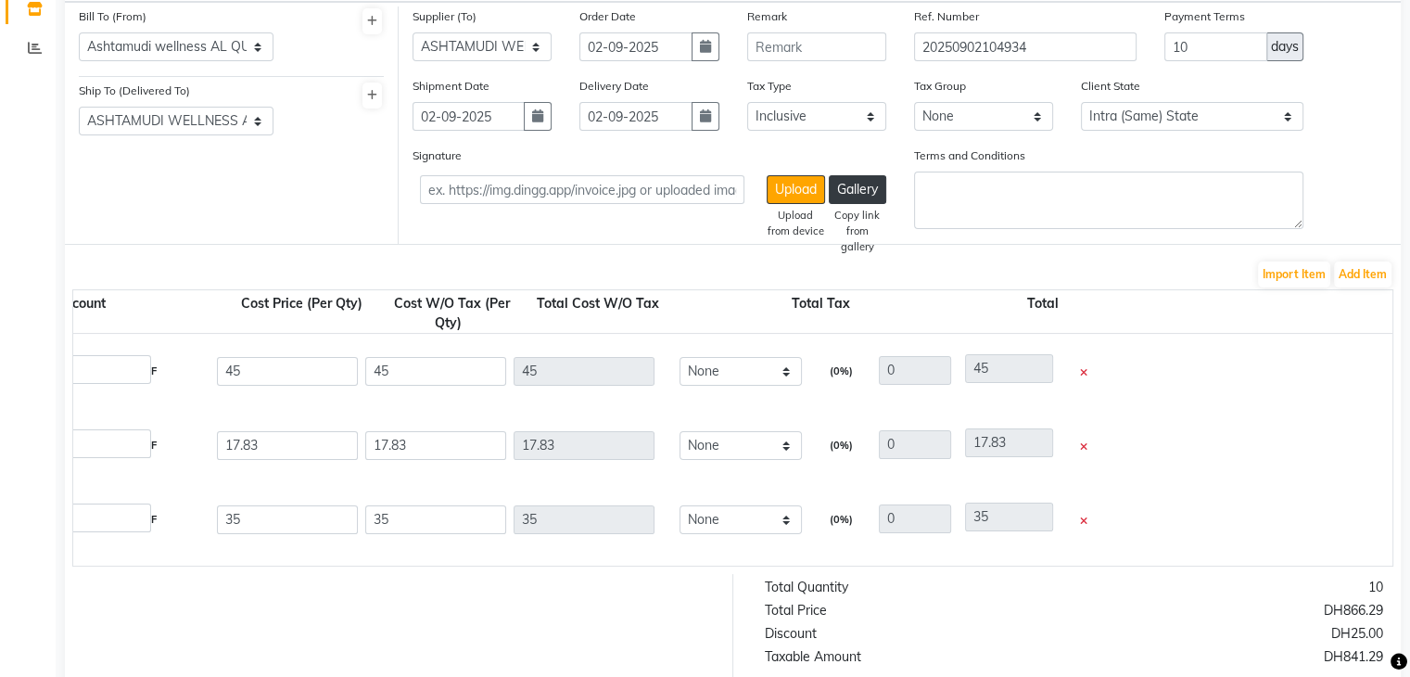
scroll to position [0, 985]
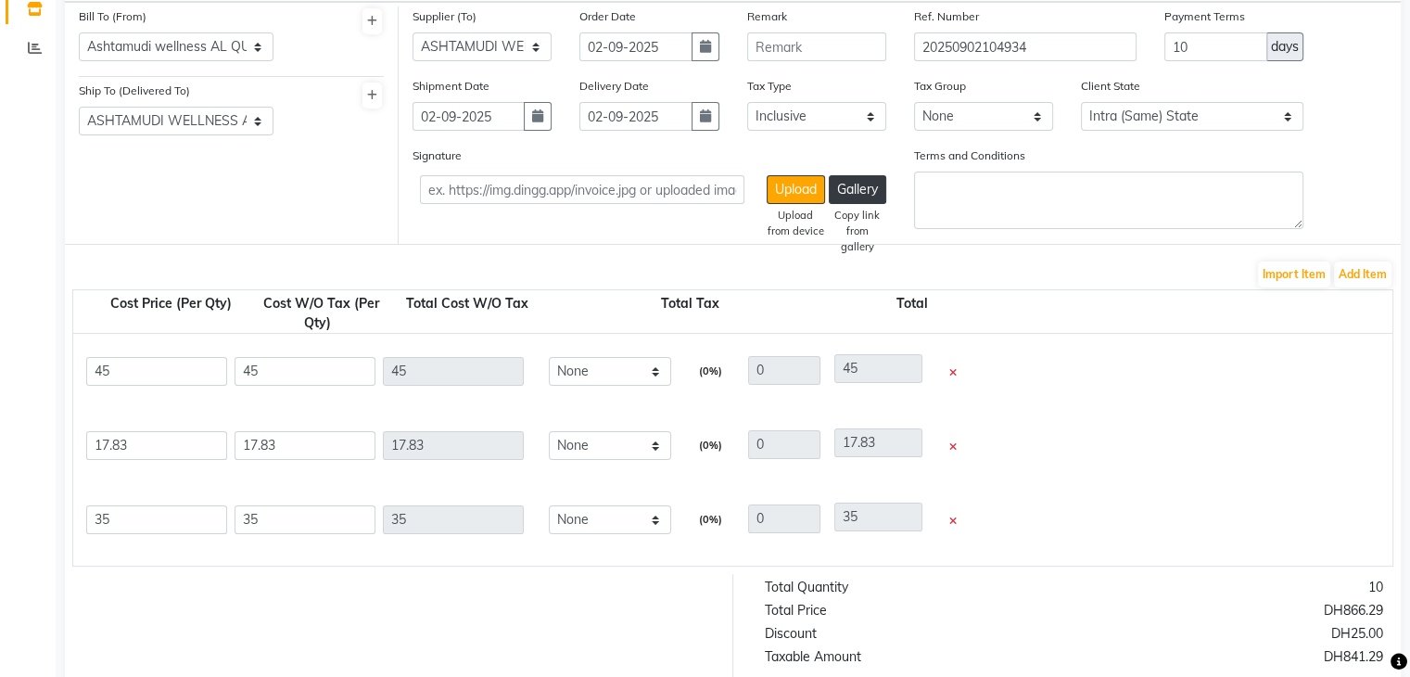
click at [953, 523] on icon at bounding box center [952, 521] width 7 height 10
click at [1372, 283] on button "Add Item" at bounding box center [1362, 274] width 57 height 26
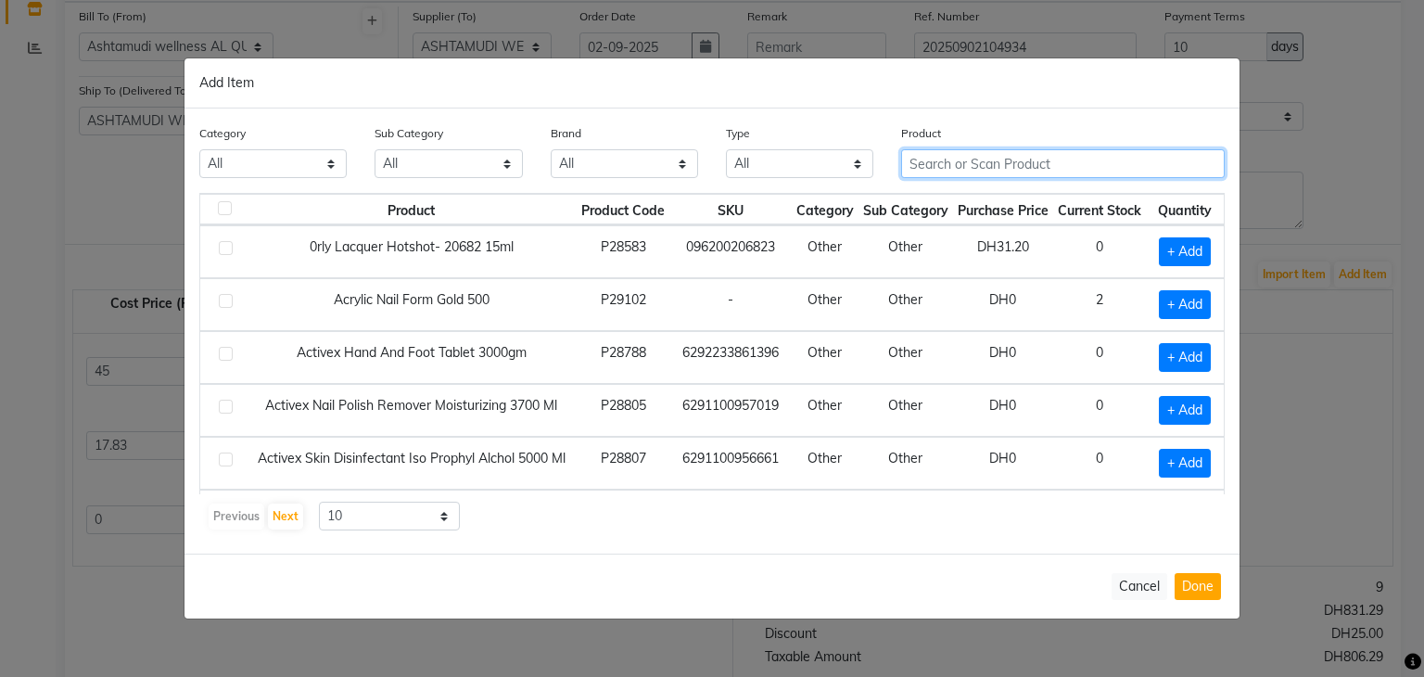
click at [1010, 161] on input "text" at bounding box center [1063, 163] width 324 height 29
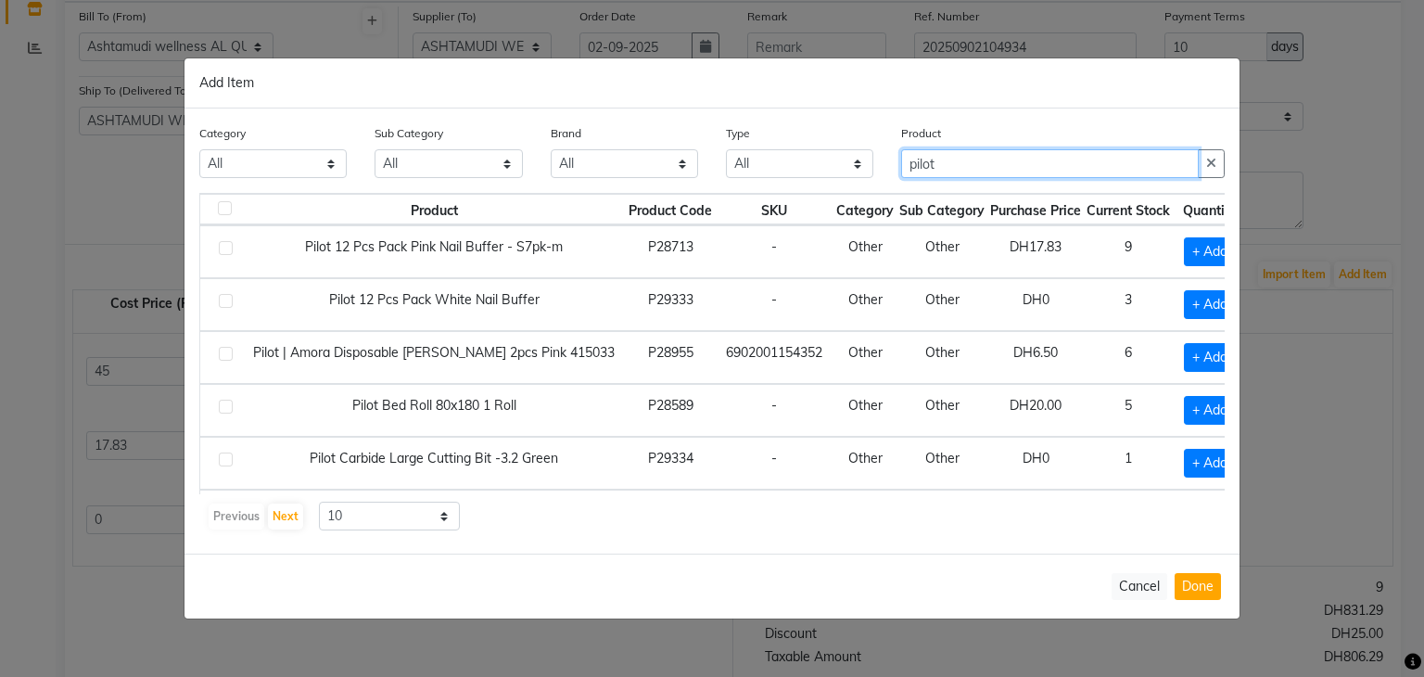
type input "pilot"
click at [777, 537] on div "Category All Hair Skin Makeup Personal Care Appliances [PERSON_NAME] Waxing Dis…" at bounding box center [711, 330] width 1055 height 445
click at [1184, 306] on span "+ Add" at bounding box center [1210, 304] width 52 height 29
checkbox input "true"
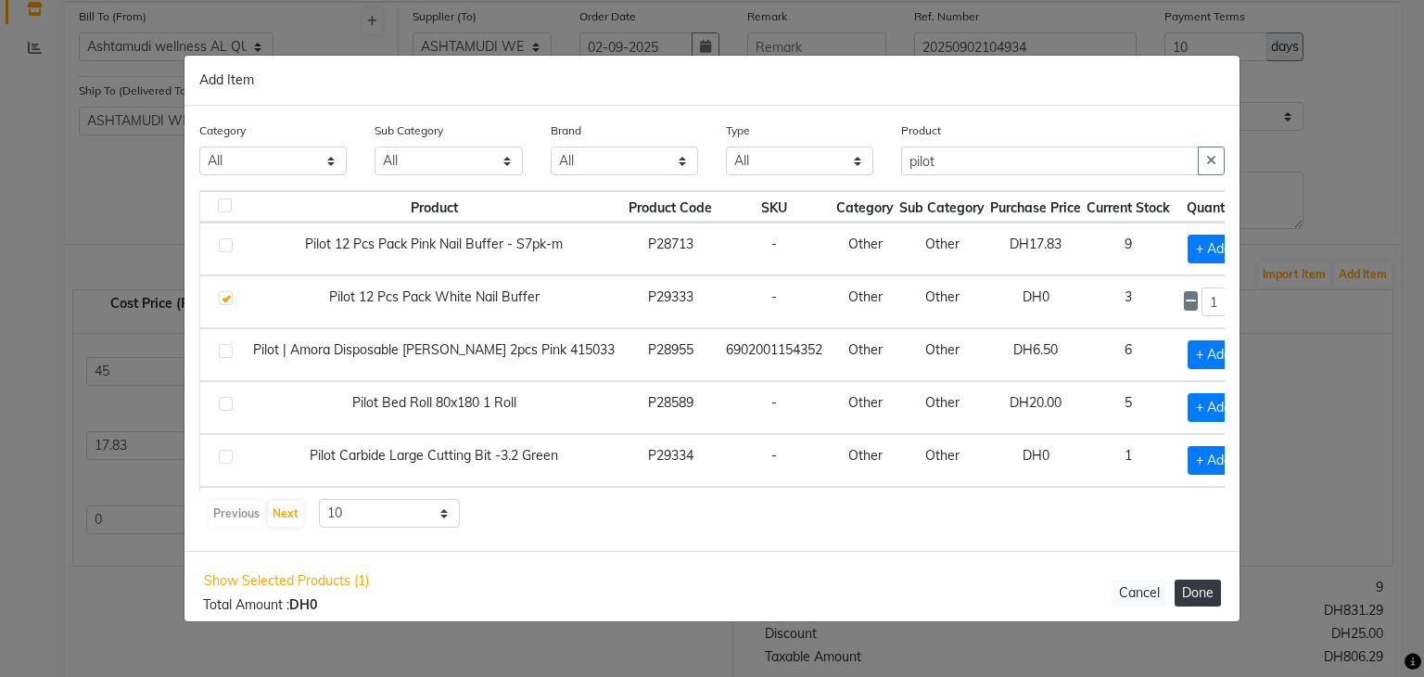
click at [1203, 590] on button "Done" at bounding box center [1197, 592] width 46 height 27
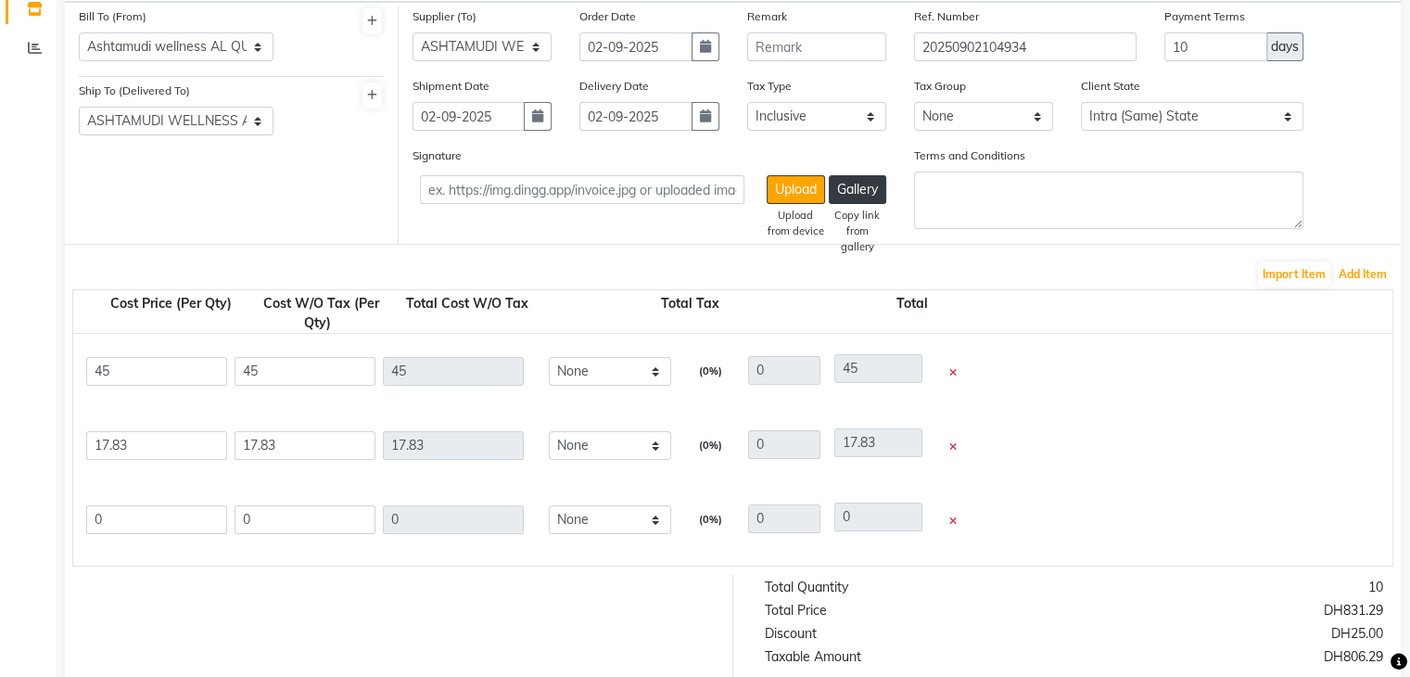
scroll to position [440, 0]
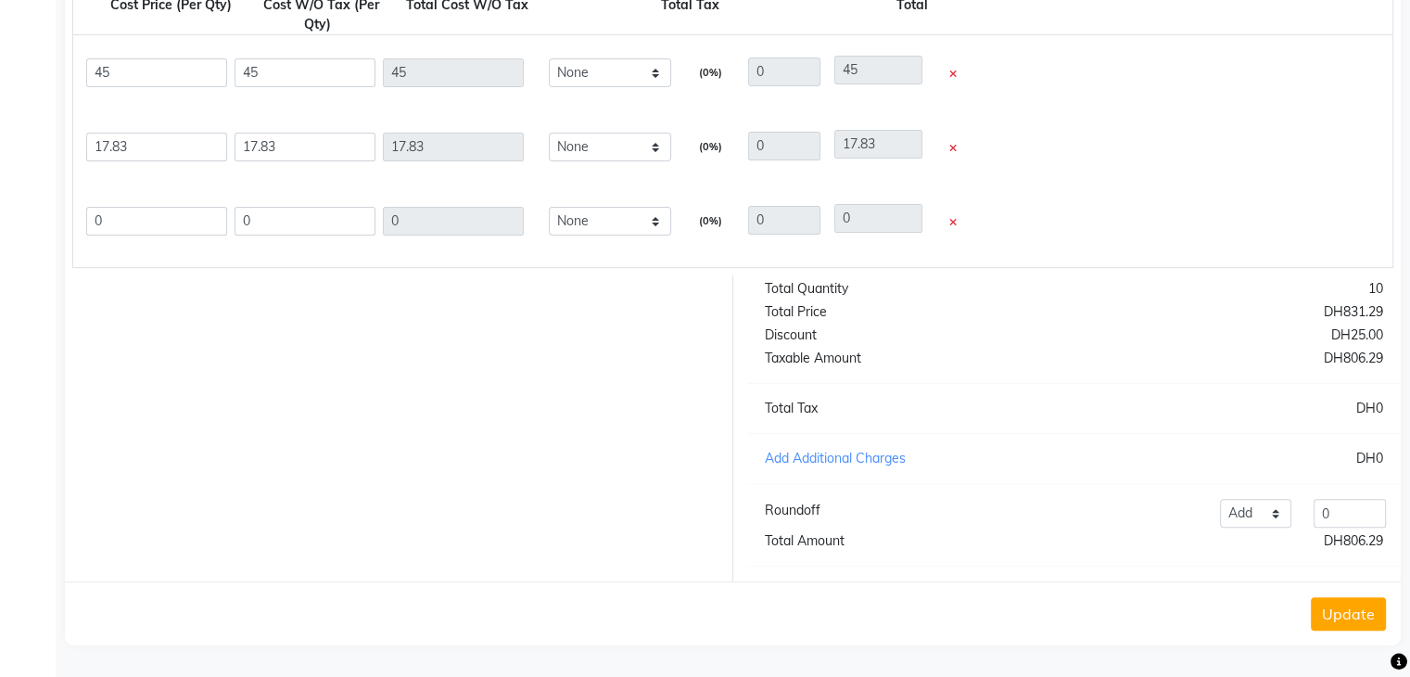
click at [1346, 612] on button "Update" at bounding box center [1348, 613] width 75 height 33
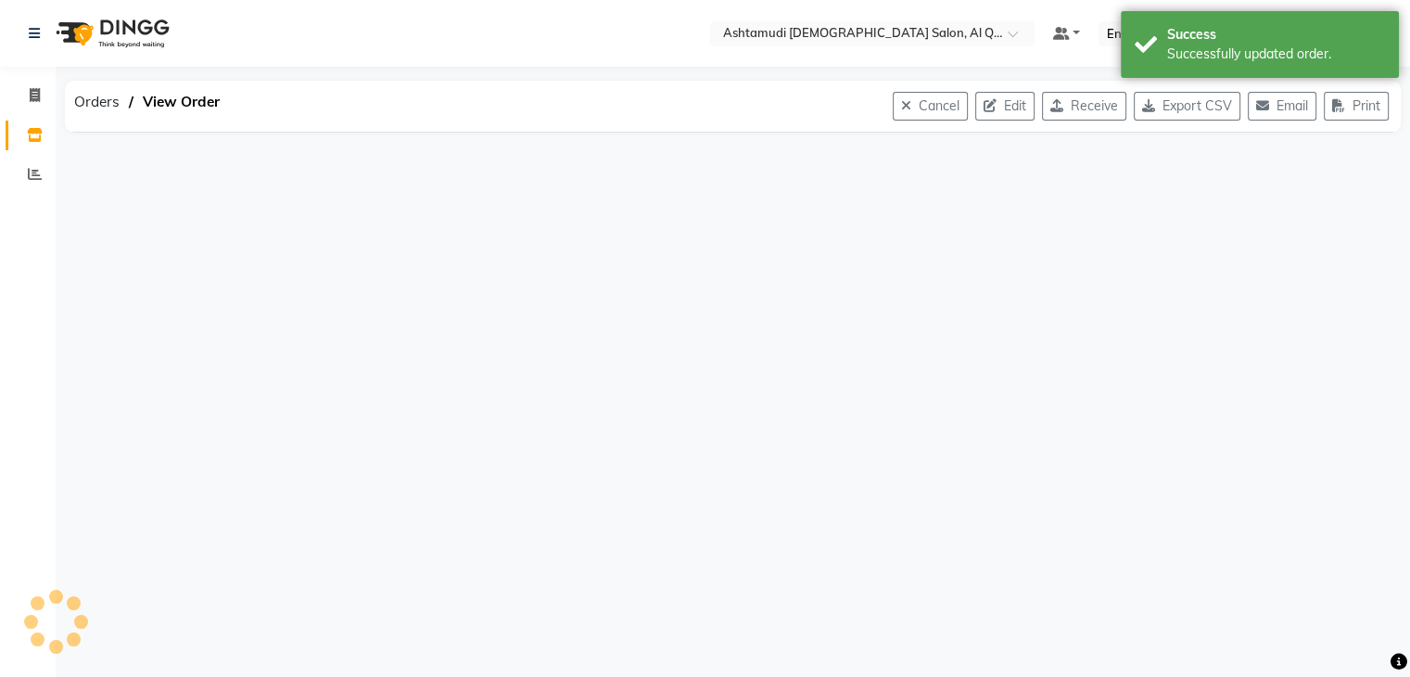
scroll to position [0, 0]
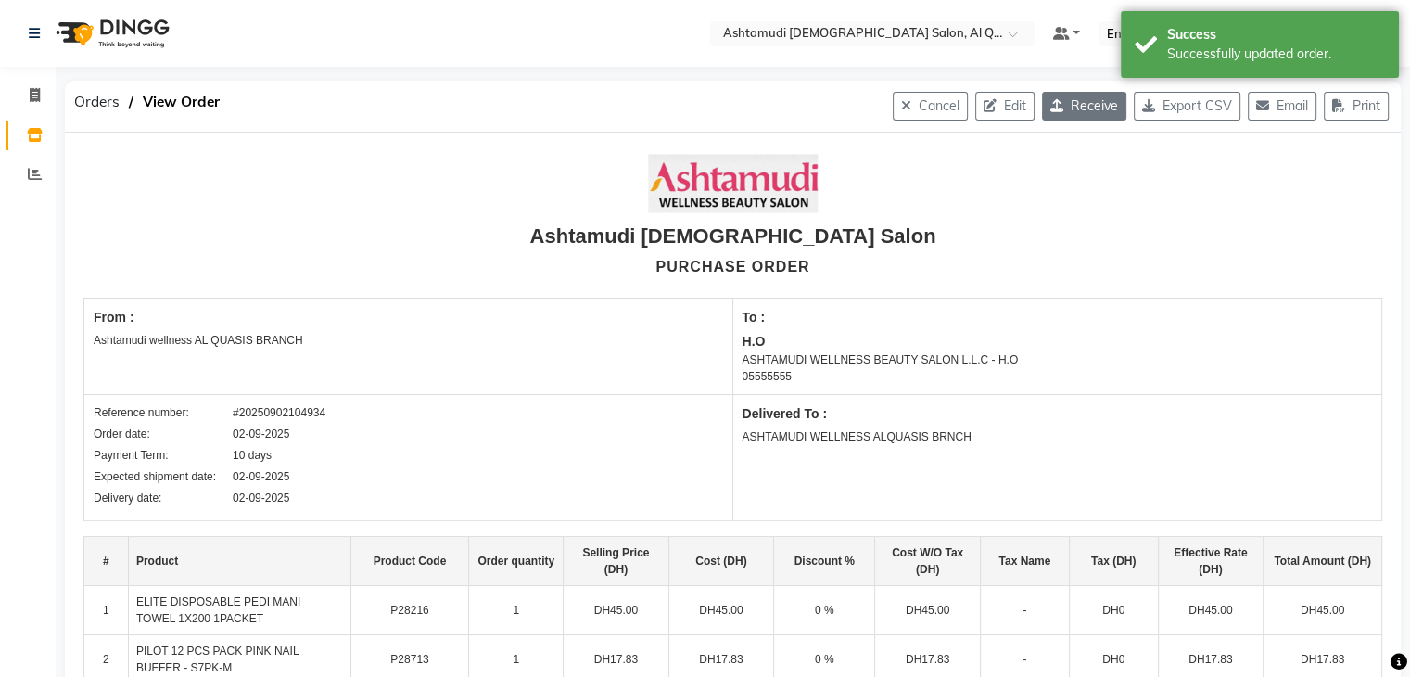
click at [1081, 107] on button "Receive" at bounding box center [1084, 106] width 84 height 29
select select "1153"
select select "1468"
select select "4944"
select select "true"
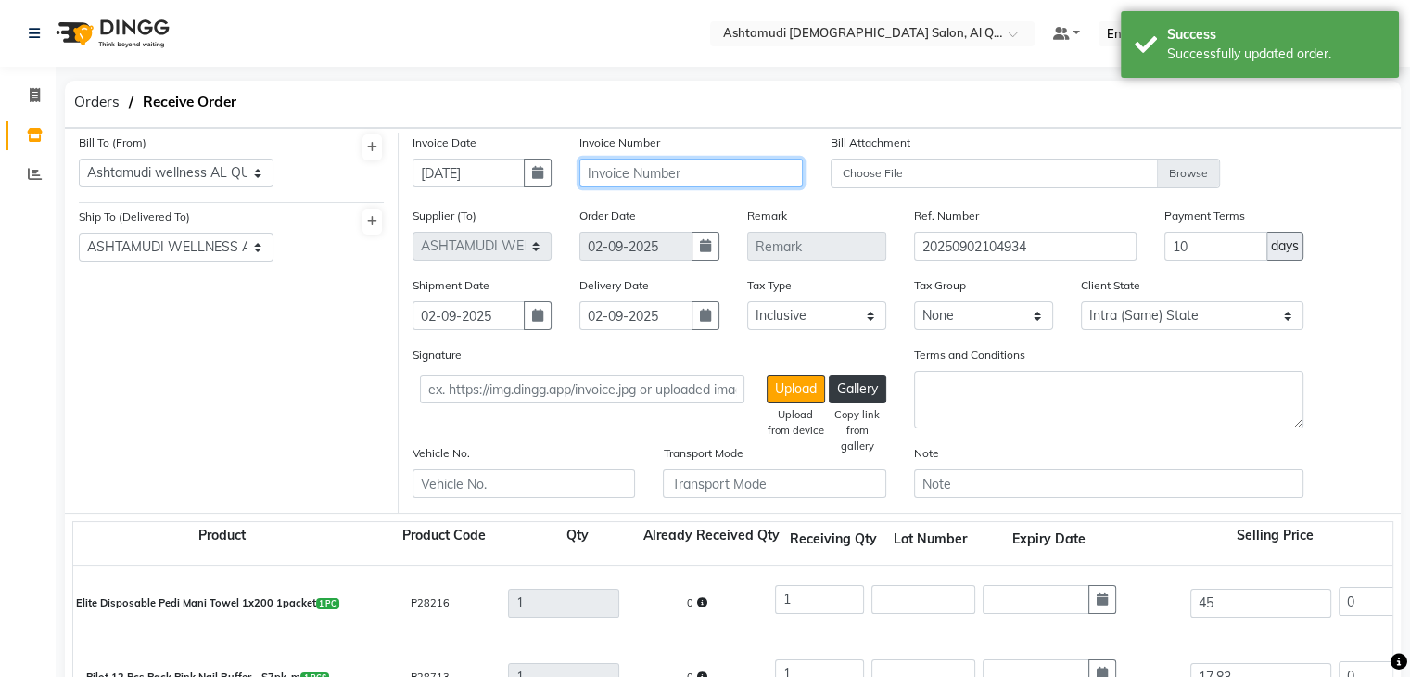
click at [682, 171] on input "text" at bounding box center [690, 173] width 222 height 29
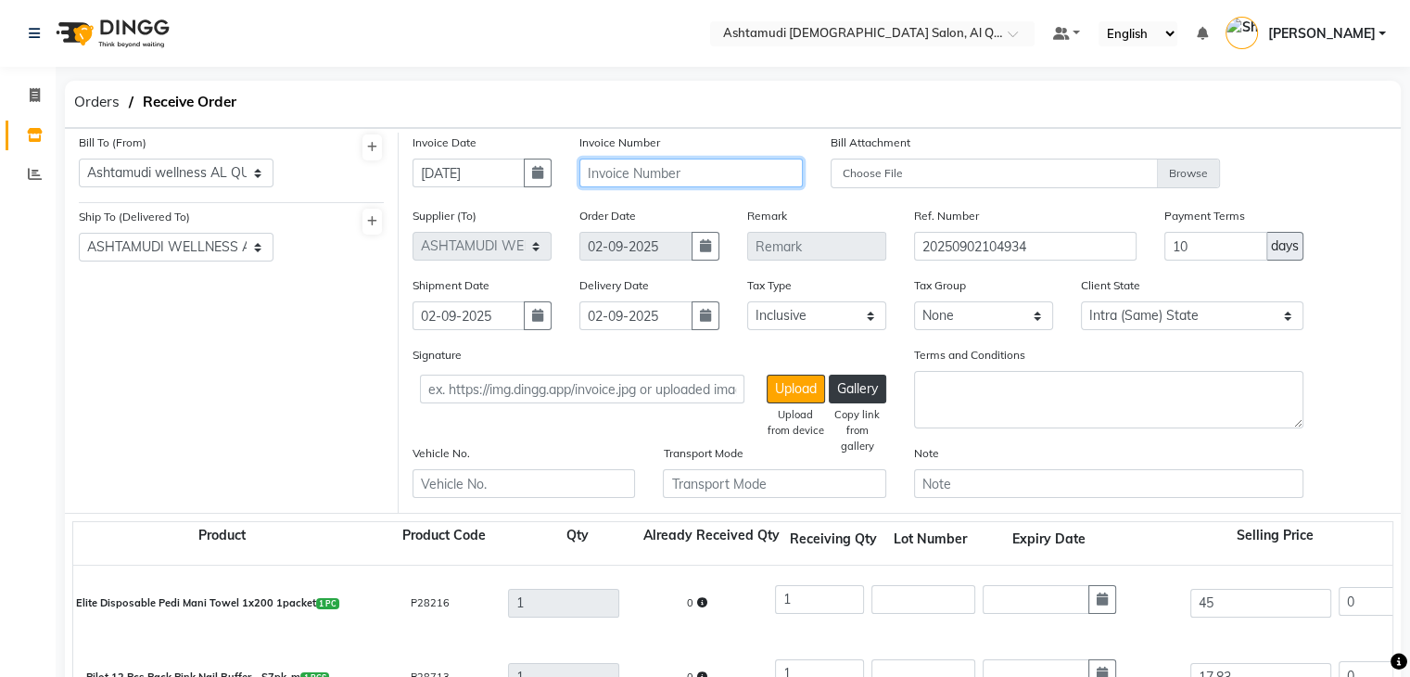
paste input "TO-00269"
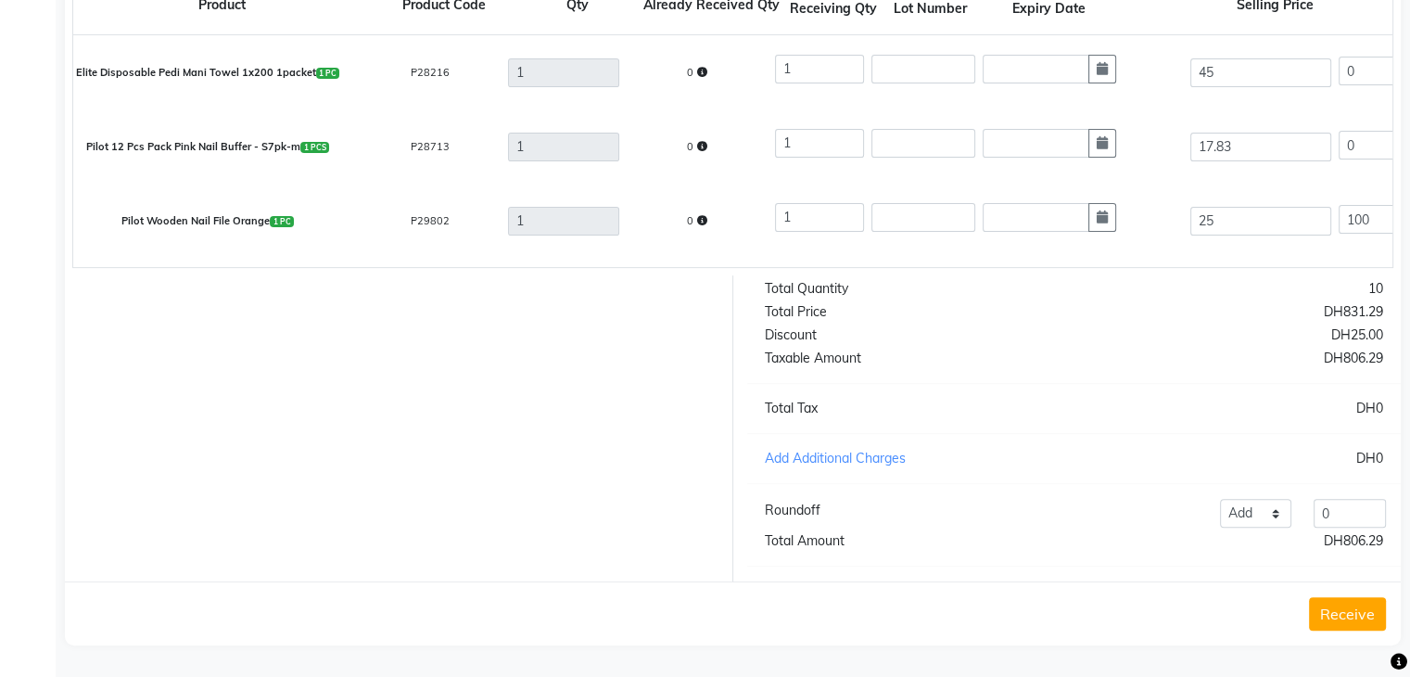
scroll to position [548, 0]
type input "TO-00269"
click at [1362, 606] on button "Receive" at bounding box center [1347, 613] width 77 height 33
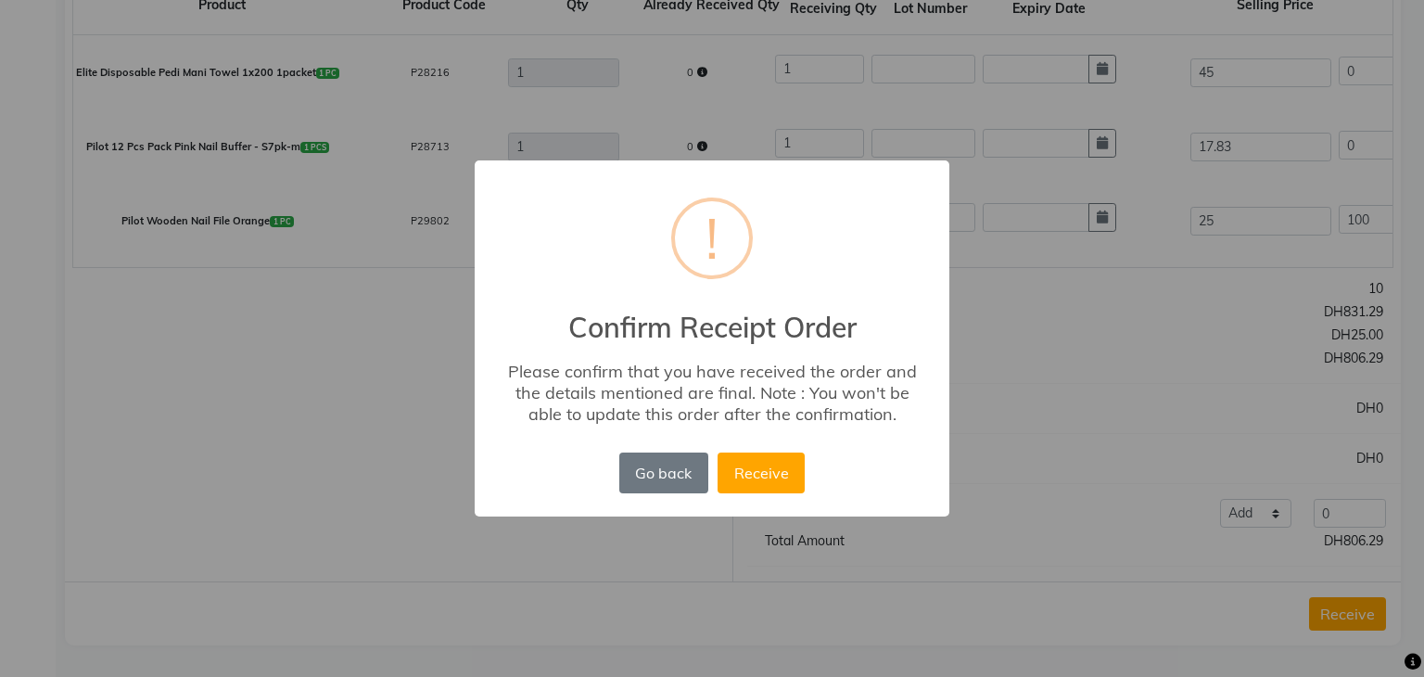
drag, startPoint x: 764, startPoint y: 467, endPoint x: 798, endPoint y: 468, distance: 34.3
click at [768, 468] on button "Receive" at bounding box center [760, 472] width 87 height 41
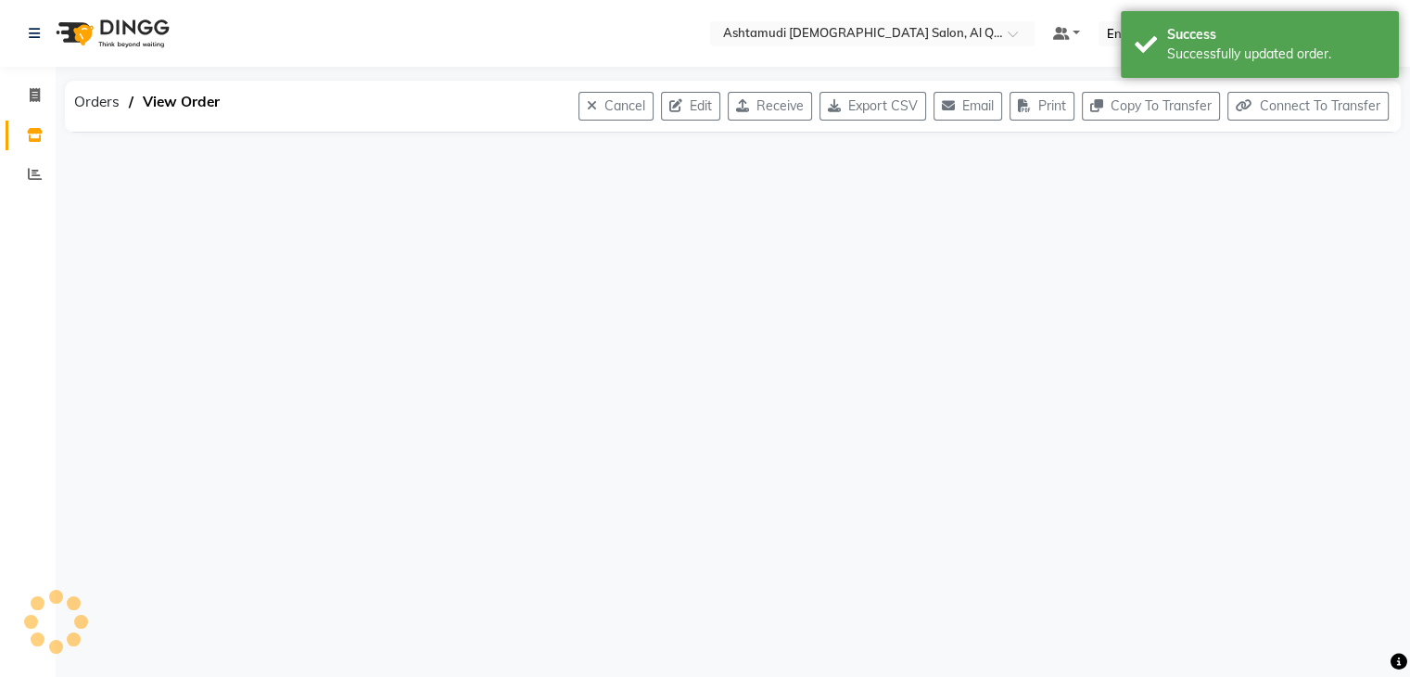
scroll to position [0, 0]
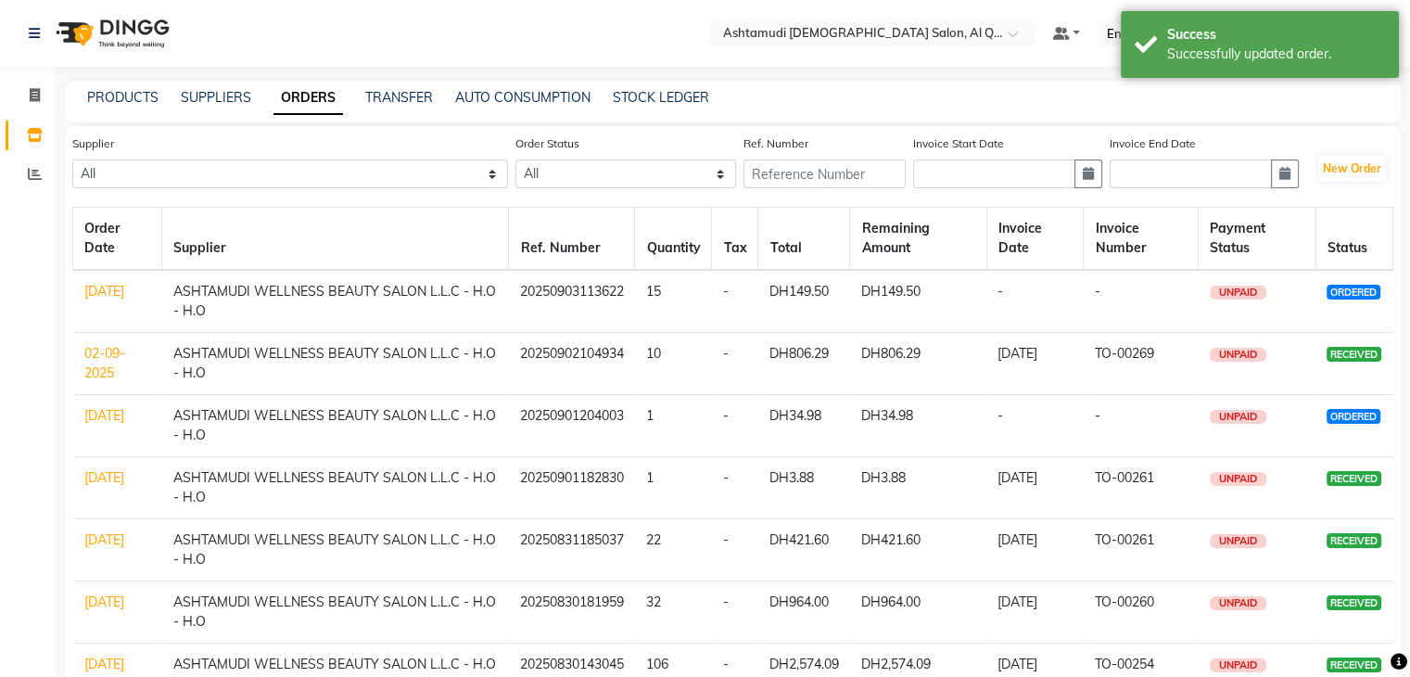
click at [112, 420] on link "[DATE]" at bounding box center [104, 415] width 40 height 17
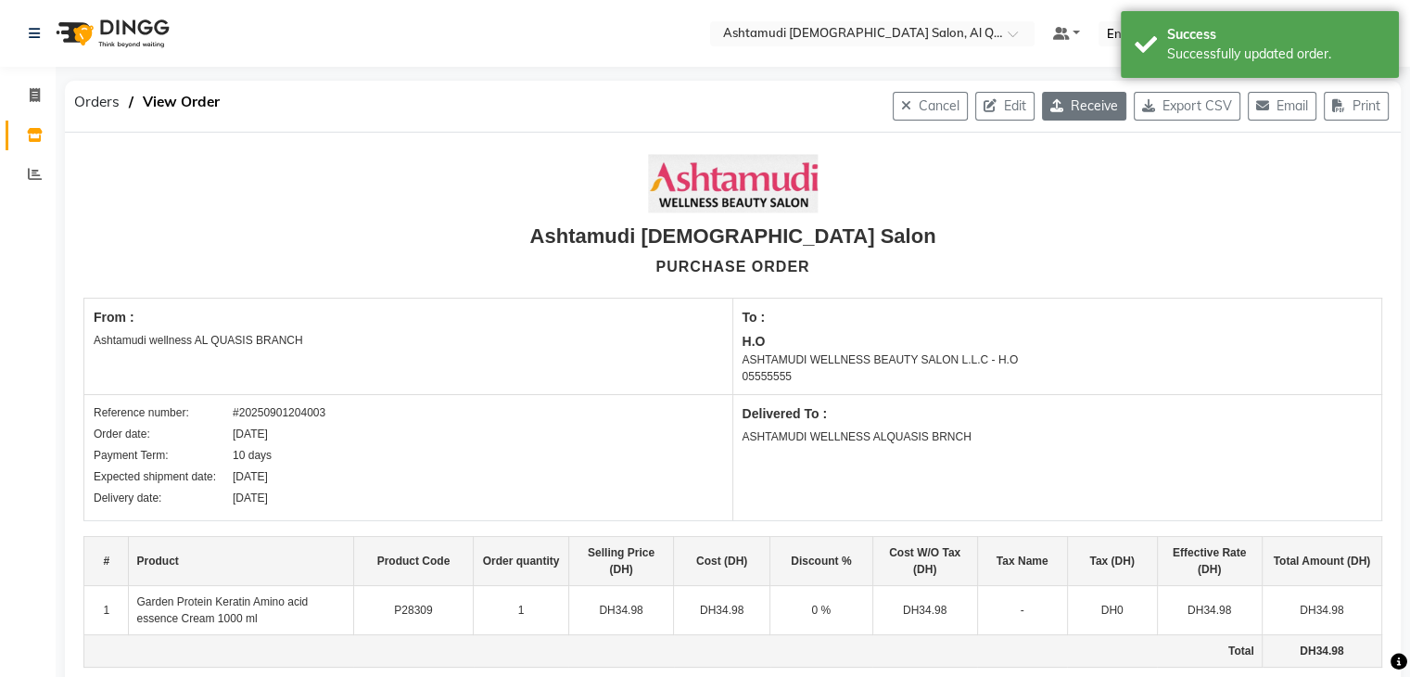
click at [1068, 116] on button "Receive" at bounding box center [1084, 106] width 84 height 29
select select "1153"
select select "1468"
select select "4944"
select select "true"
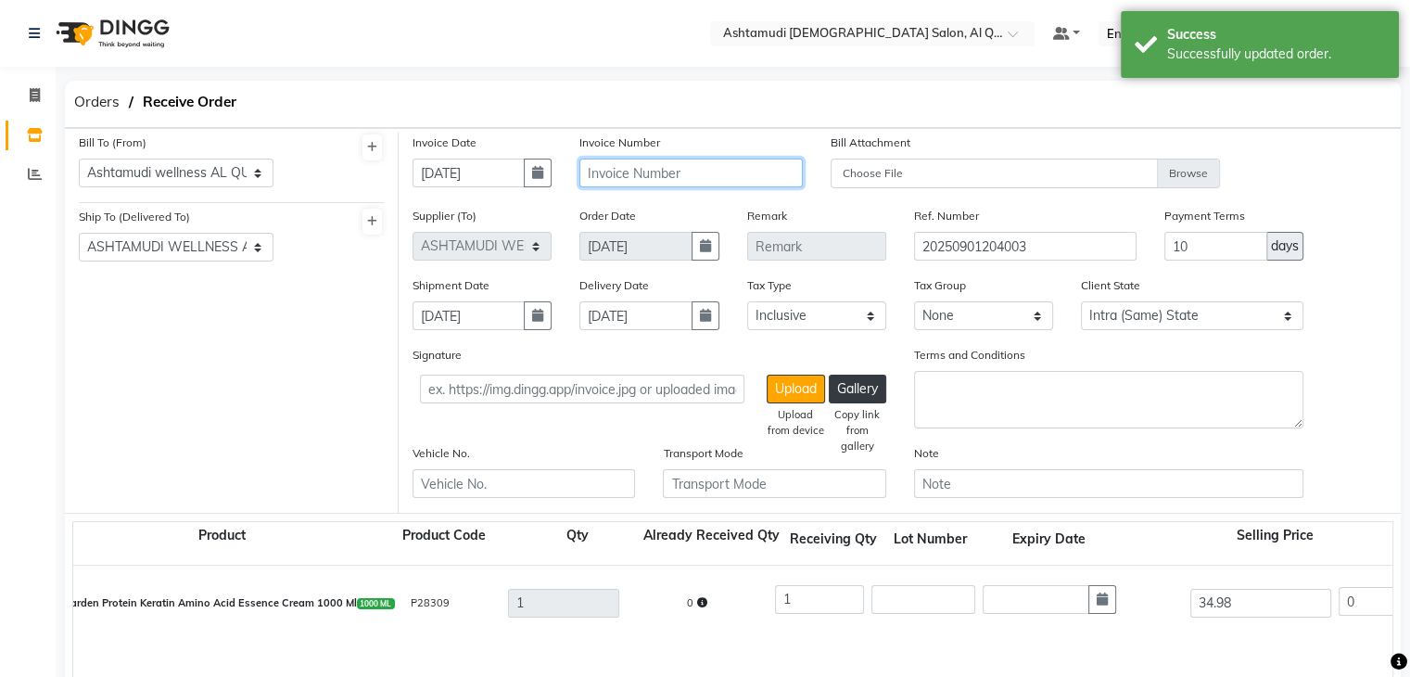
click at [664, 173] on input "text" at bounding box center [690, 173] width 222 height 29
paste input "TO-00269"
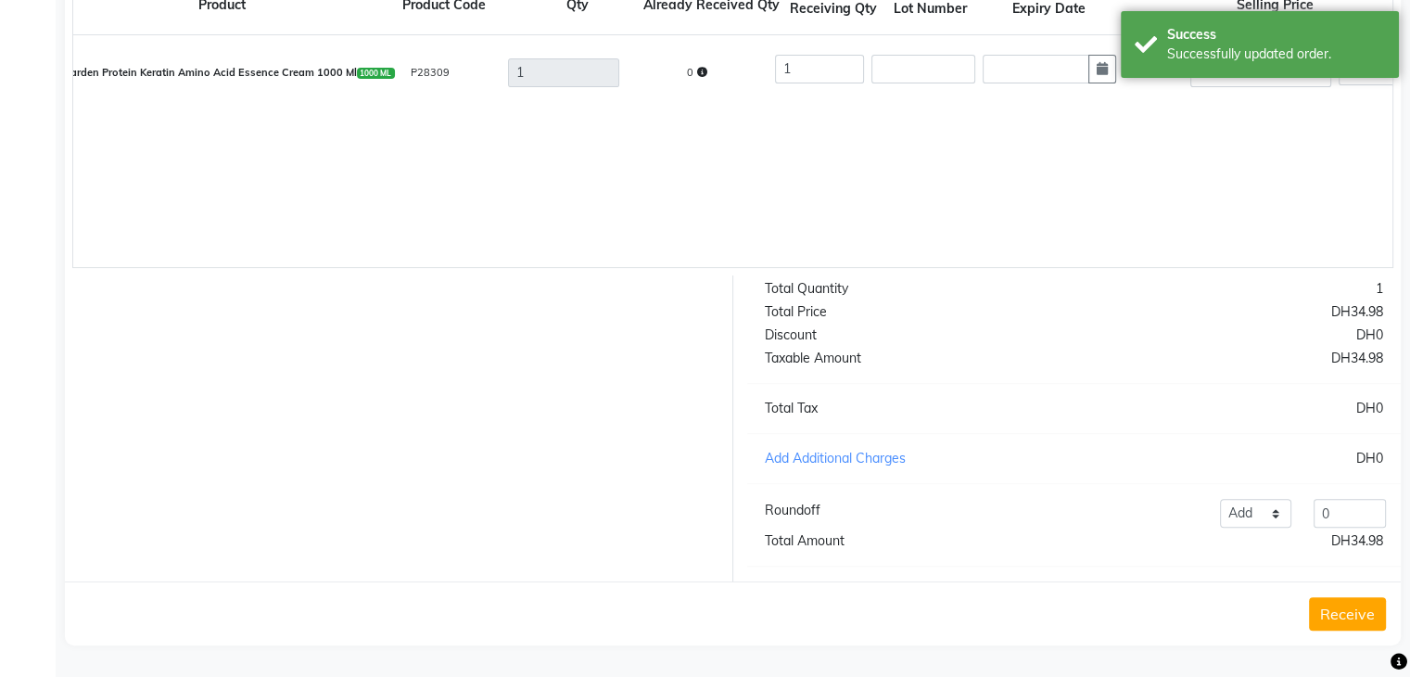
scroll to position [548, 0]
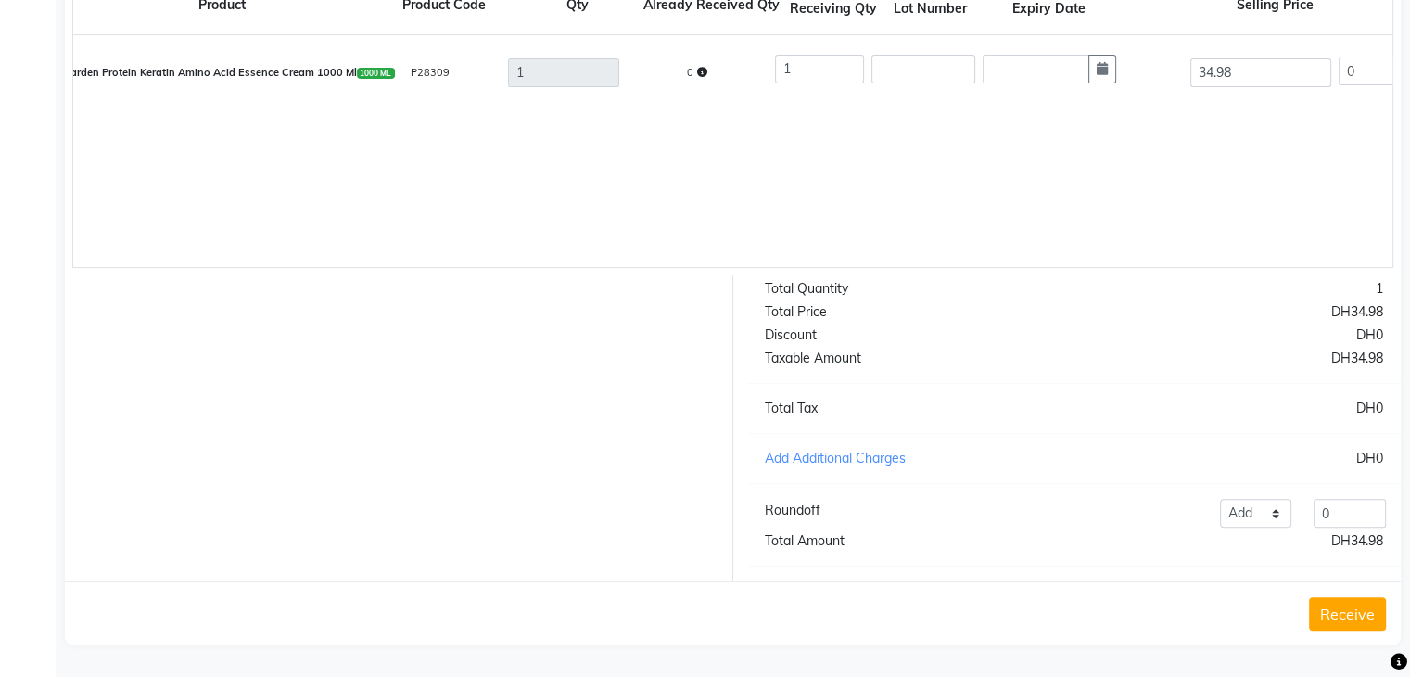
type input "TO-00269"
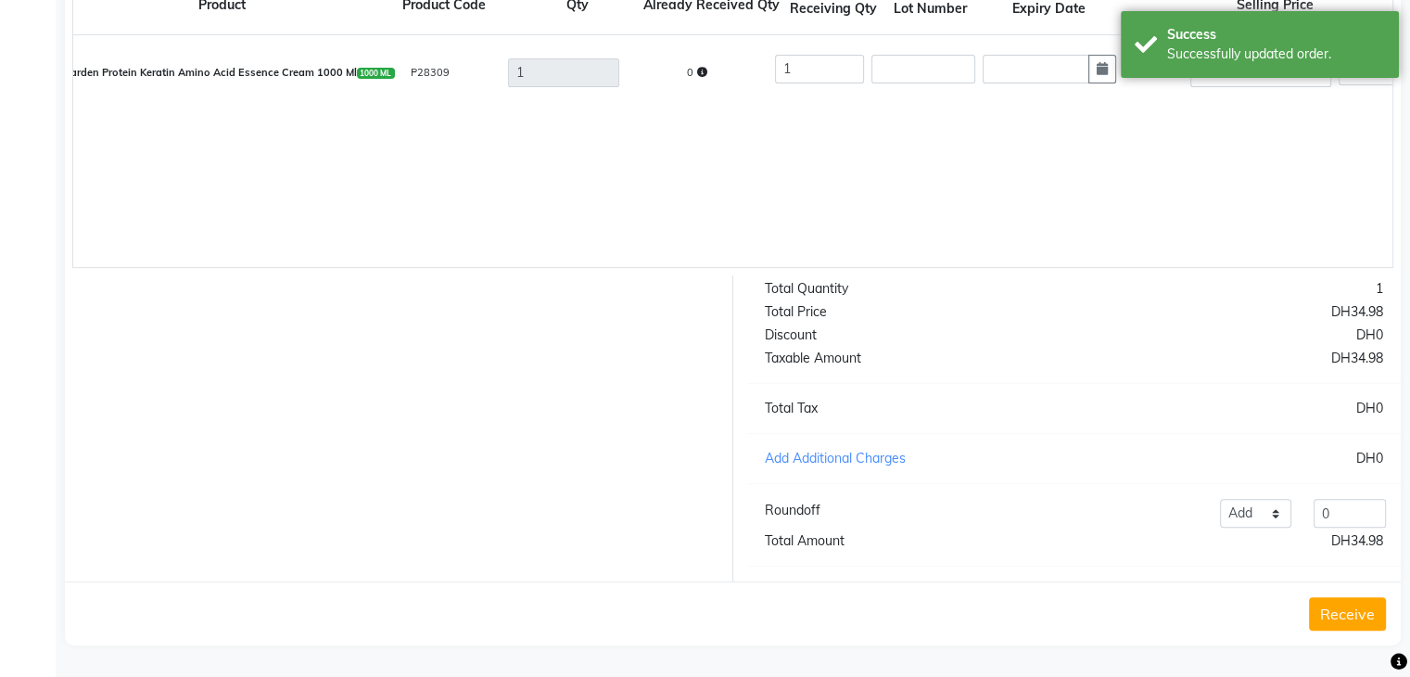
click at [1351, 616] on button "Receive" at bounding box center [1347, 613] width 77 height 33
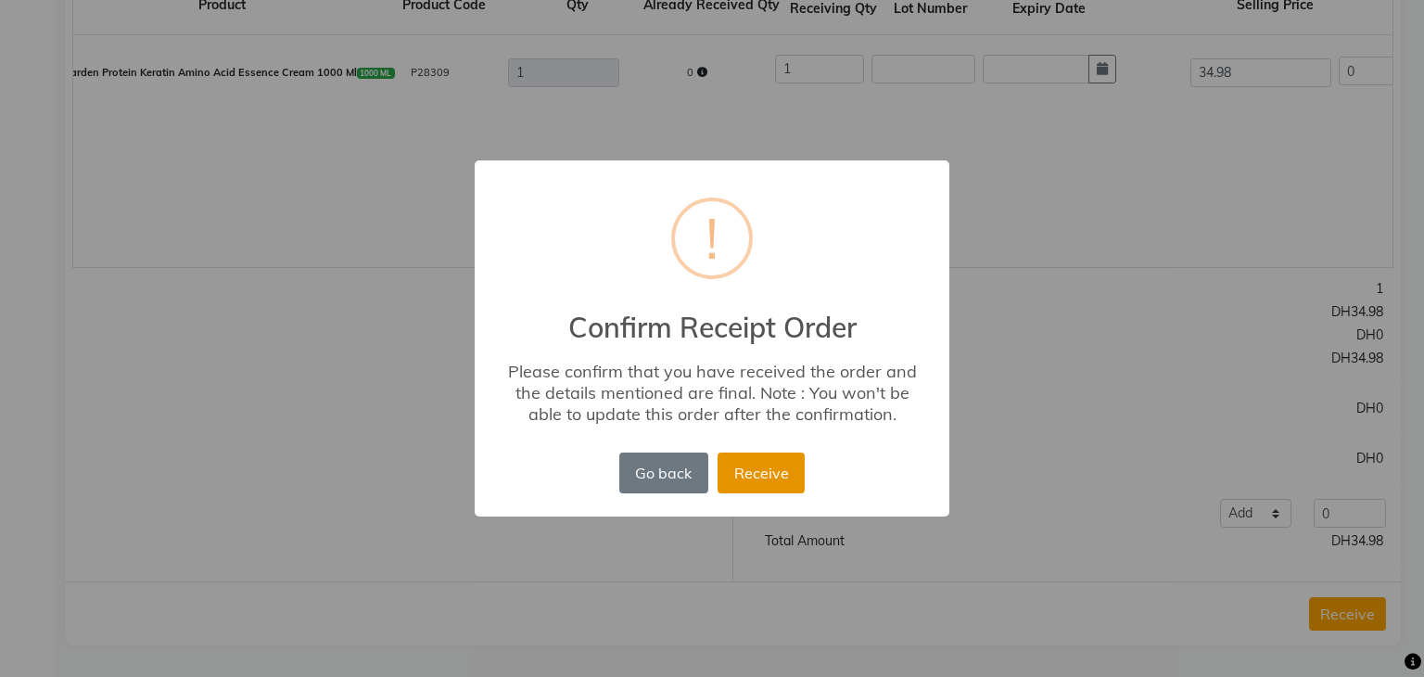
click at [788, 478] on button "Receive" at bounding box center [760, 472] width 87 height 41
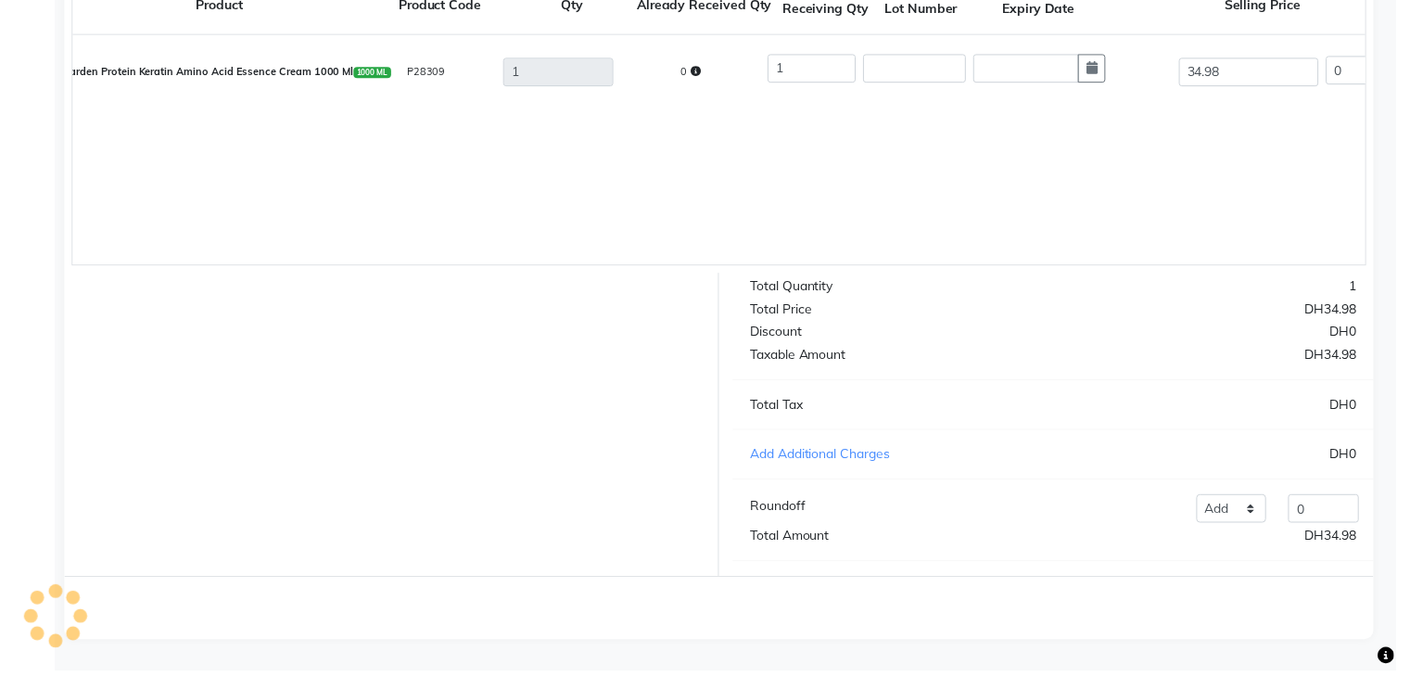
scroll to position [0, 0]
